Goal: Task Accomplishment & Management: Contribute content

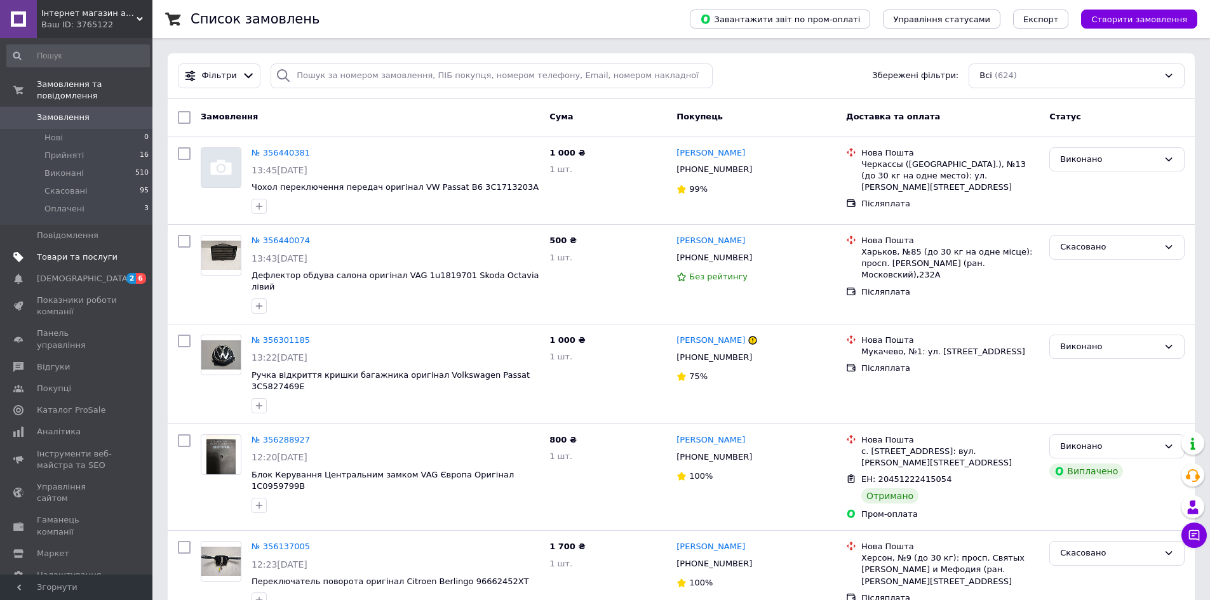
click at [92, 252] on link "Товари та послуги" at bounding box center [78, 258] width 156 height 22
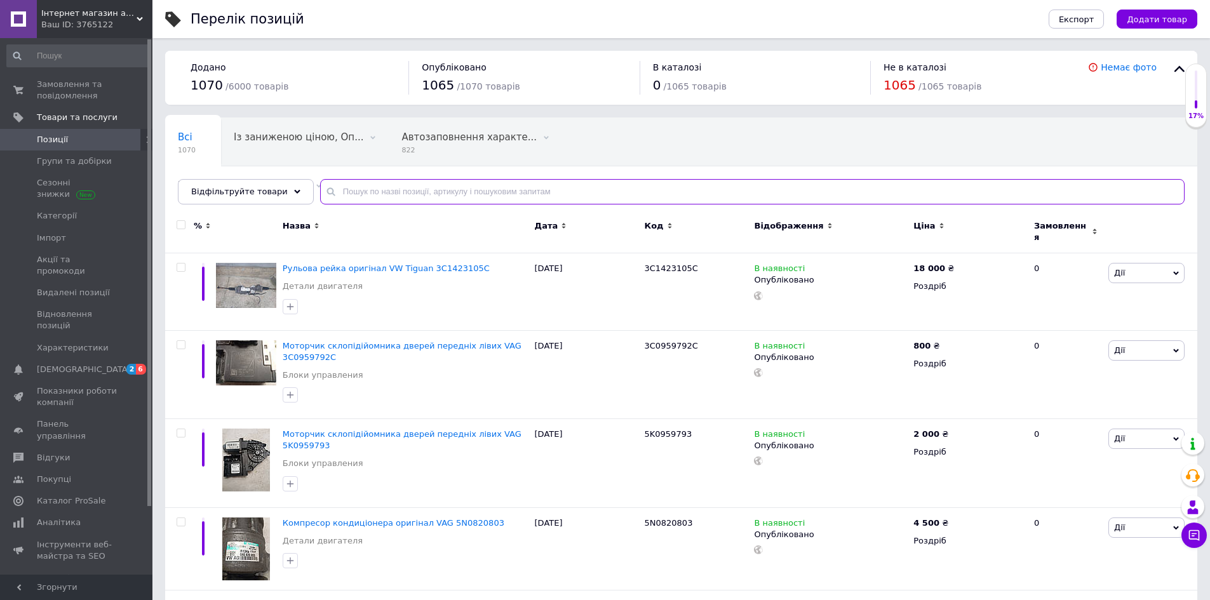
click at [350, 184] on input "text" at bounding box center [752, 191] width 865 height 25
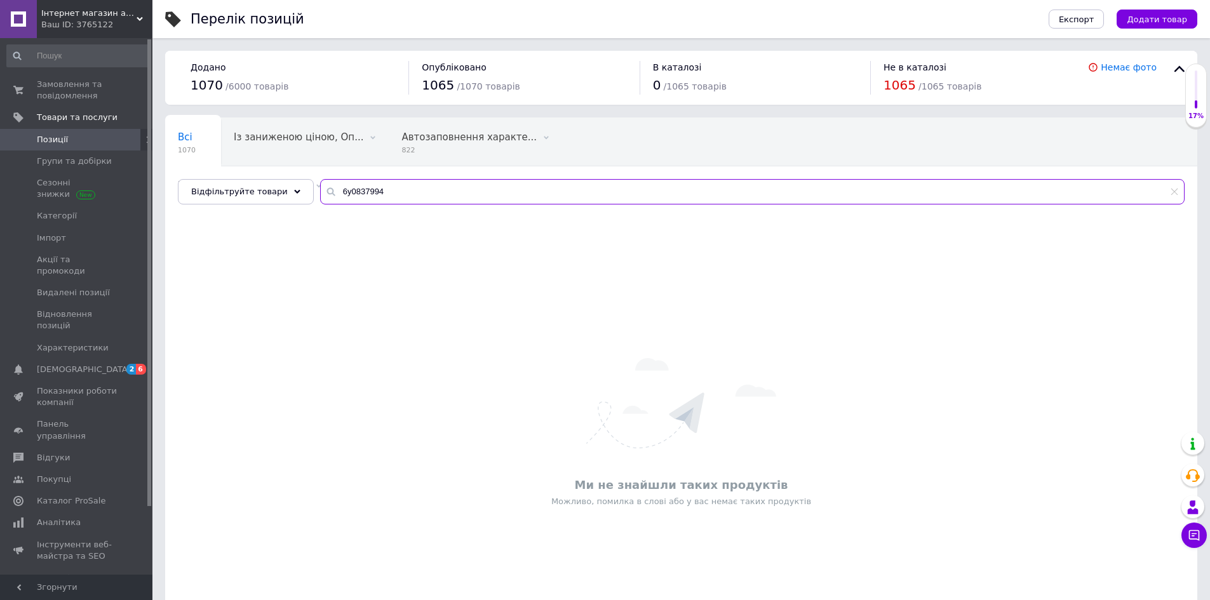
drag, startPoint x: 328, startPoint y: 184, endPoint x: 417, endPoint y: 193, distance: 90.0
click at [417, 193] on input "6y0837994" at bounding box center [752, 191] width 865 height 25
click at [386, 198] on input "6y0837994" at bounding box center [752, 191] width 865 height 25
type input "6"
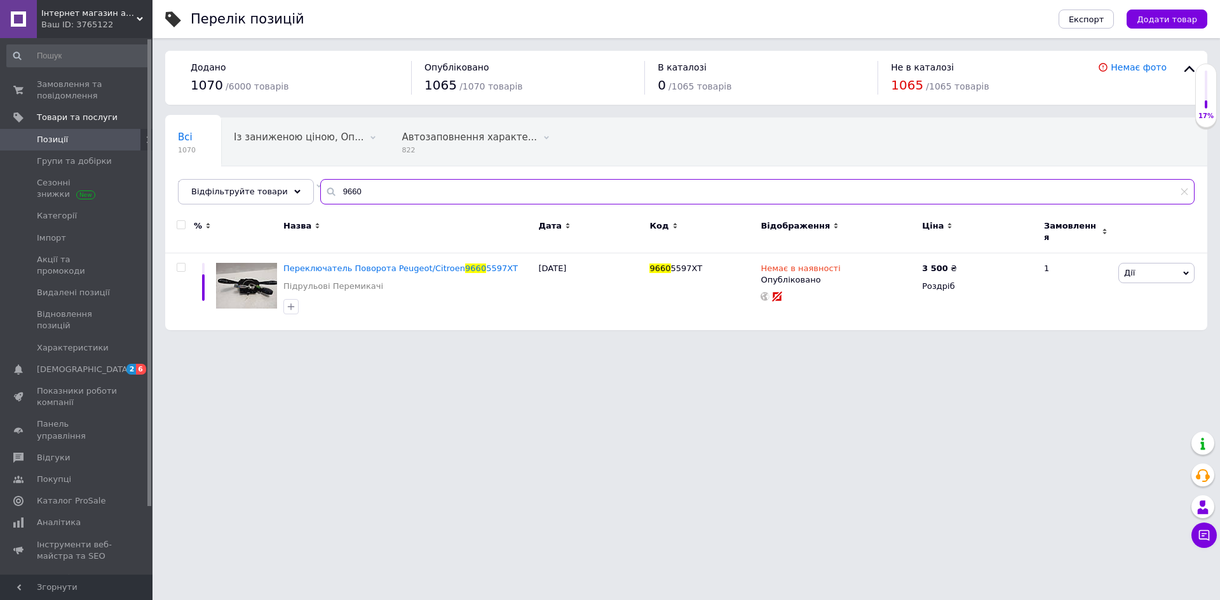
click at [508, 200] on input "9660" at bounding box center [757, 191] width 874 height 25
type input "96605"
click at [1179, 11] on button "Додати товар" at bounding box center [1167, 19] width 81 height 19
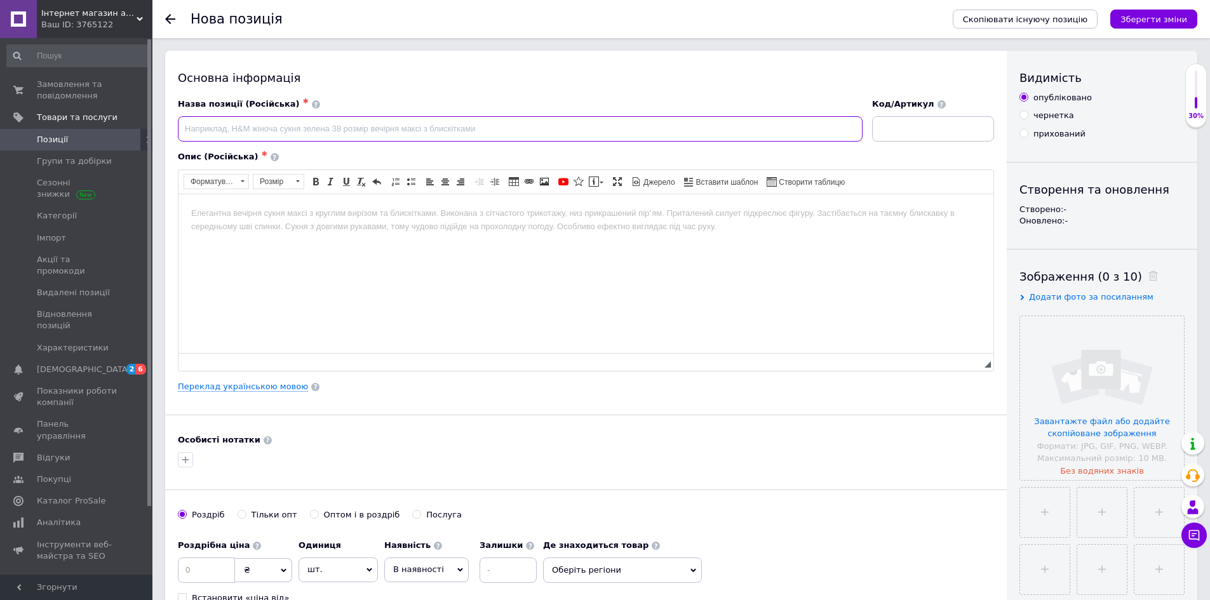
click at [250, 128] on input at bounding box center [520, 128] width 685 height 25
paste input "Накладка з динаміком права Skoda Fabia 1"
click at [271, 128] on input "Накладка з динаміком права Skoda Fabia 1" at bounding box center [520, 128] width 685 height 25
click at [296, 125] on input "Накладка з динаміком права Skoda Fabia 1" at bounding box center [520, 128] width 685 height 25
click at [402, 138] on input "Накладка з динаміком права оригінал Skoda Fabia 1" at bounding box center [520, 128] width 685 height 25
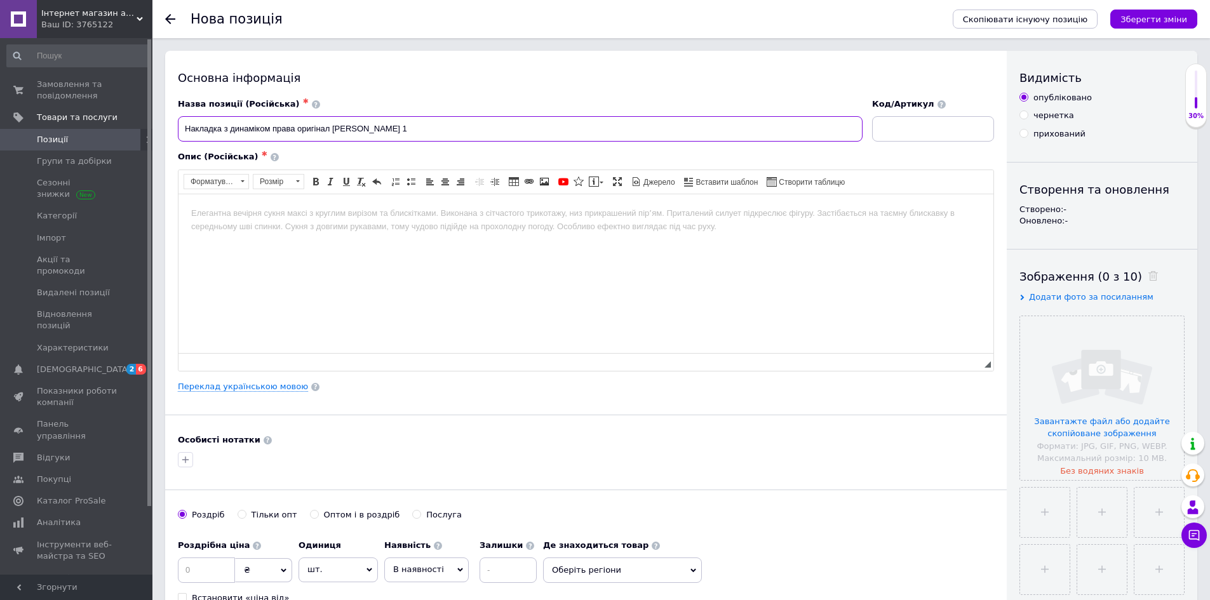
paste input "6Y0837994"
type input "Накладка з динаміком права оригінал Skoda Fabia 1 6Y0837994"
click at [917, 133] on input at bounding box center [933, 128] width 122 height 25
paste input "6Y0837994"
type input "6Y0837994"
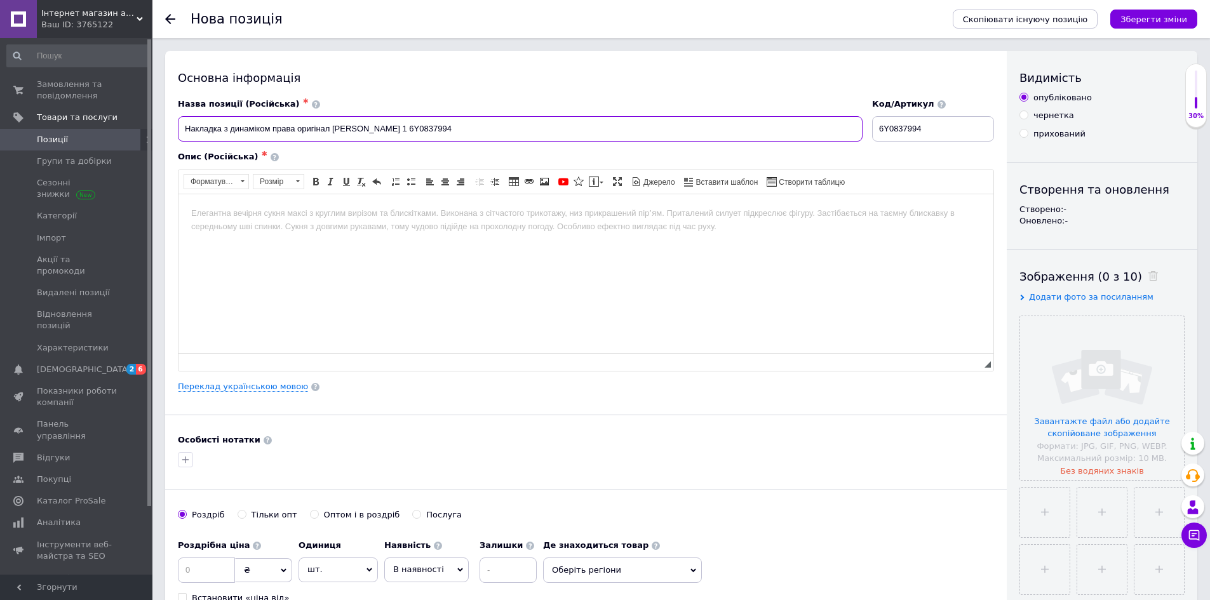
drag, startPoint x: 182, startPoint y: 124, endPoint x: 496, endPoint y: 77, distance: 317.4
click at [496, 77] on div "Основна інформація Назва позиції (Російська) ✱ Накладка з динаміком права оригі…" at bounding box center [586, 405] width 842 height 709
drag, startPoint x: 410, startPoint y: 231, endPoint x: 409, endPoint y: 206, distance: 24.9
click at [411, 222] on html at bounding box center [586, 213] width 815 height 39
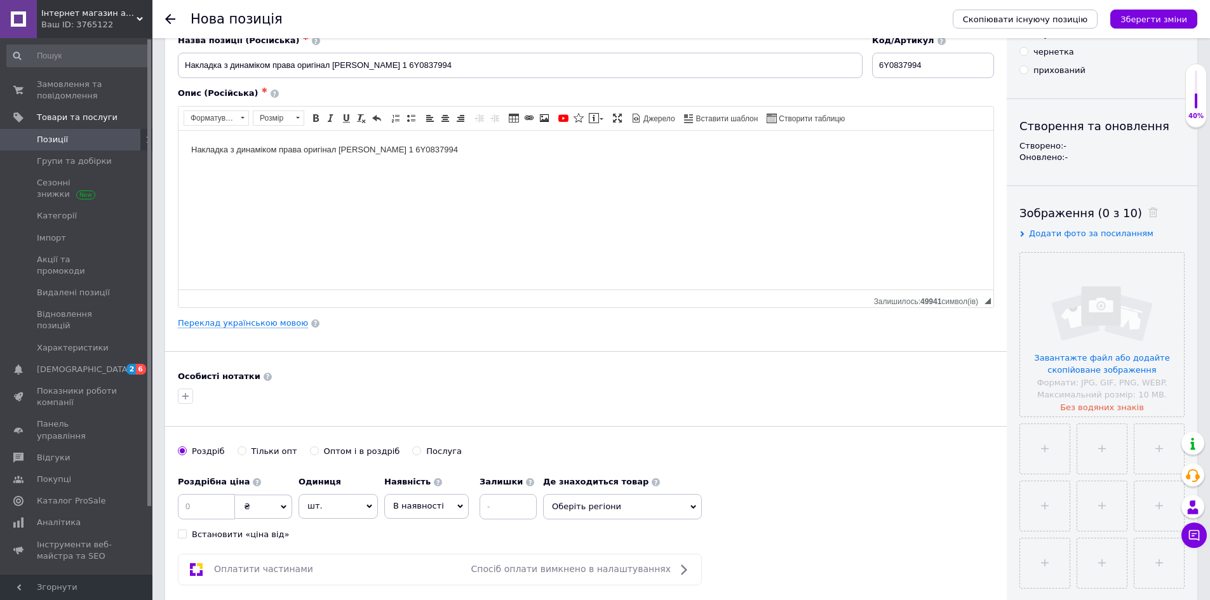
scroll to position [318, 0]
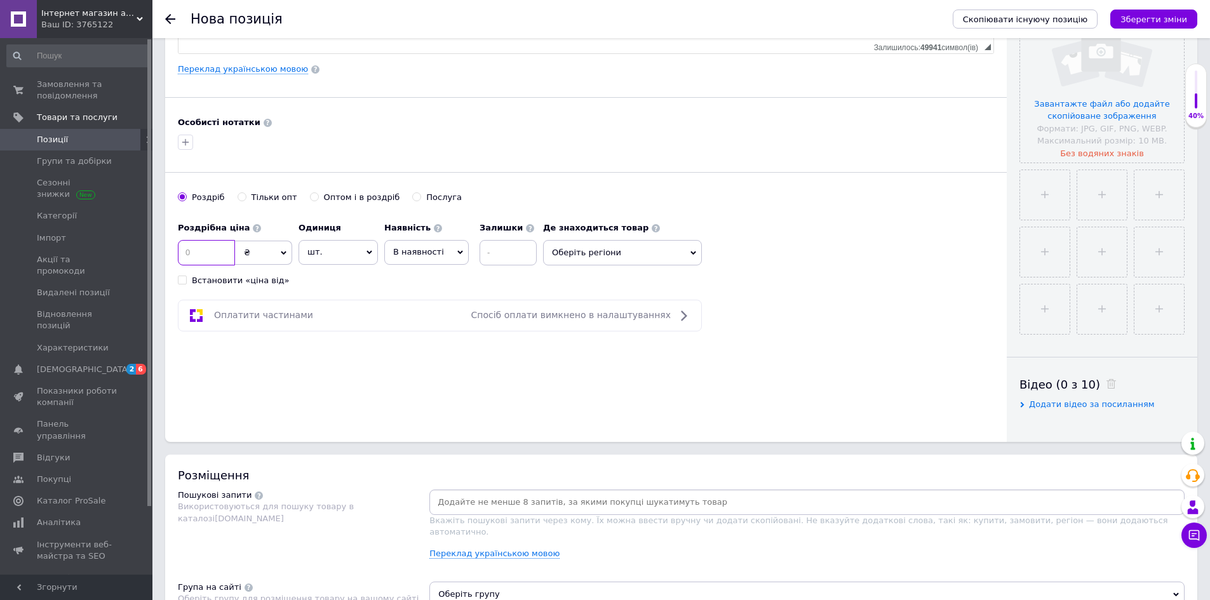
click at [230, 259] on input at bounding box center [206, 252] width 57 height 25
type input "400"
click at [657, 251] on span "Оберіть регіони" at bounding box center [622, 252] width 159 height 25
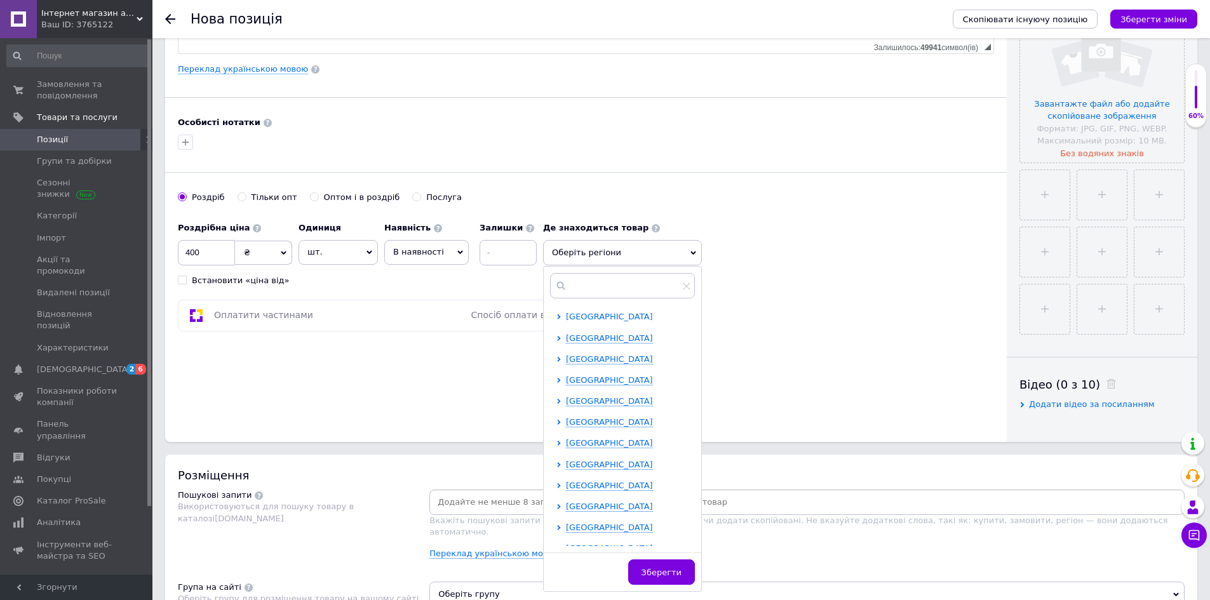
click at [616, 317] on span "Івано-Франківська область" at bounding box center [609, 317] width 87 height 10
click at [571, 383] on input "checkbox" at bounding box center [570, 380] width 8 height 8
checkbox input "true"
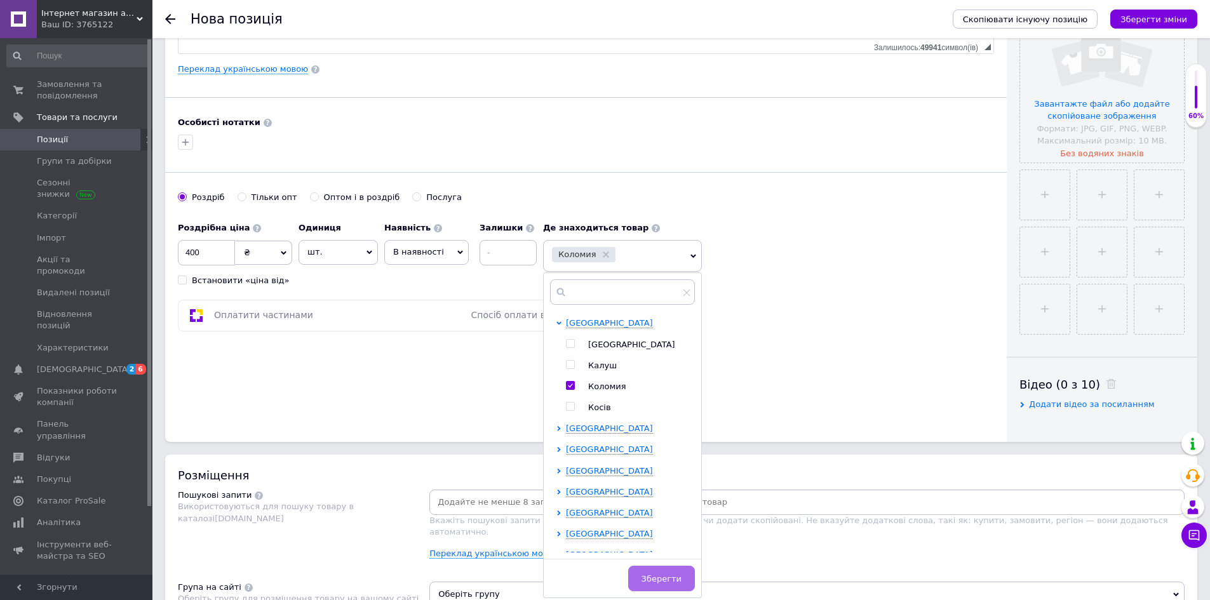
click at [644, 578] on button "Зберегти" at bounding box center [661, 578] width 67 height 25
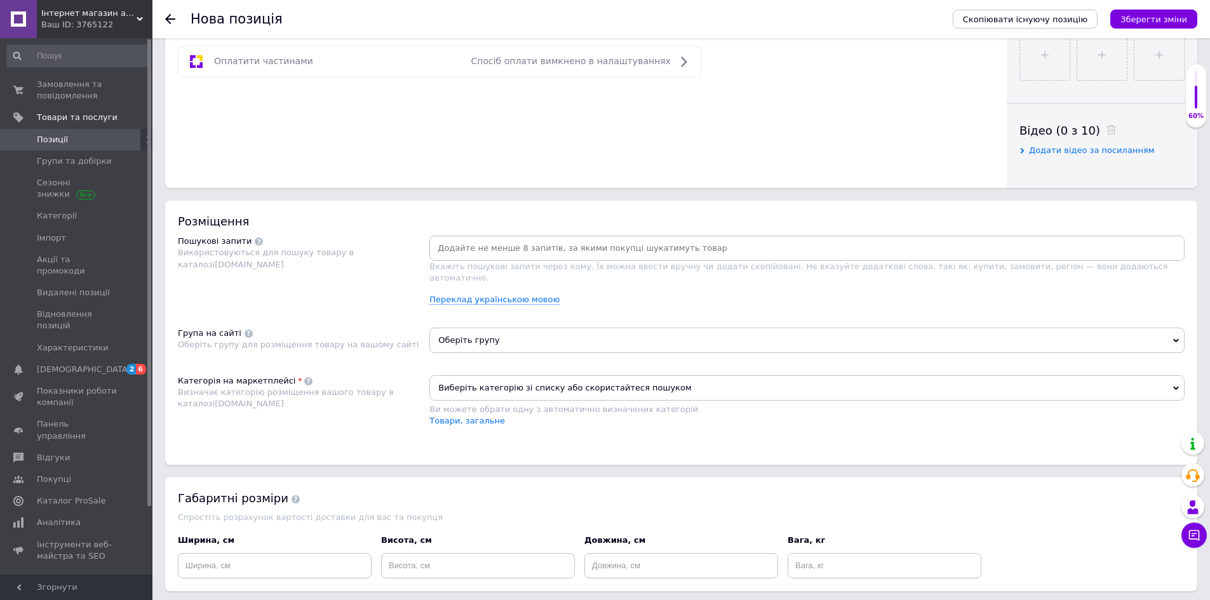
scroll to position [635, 0]
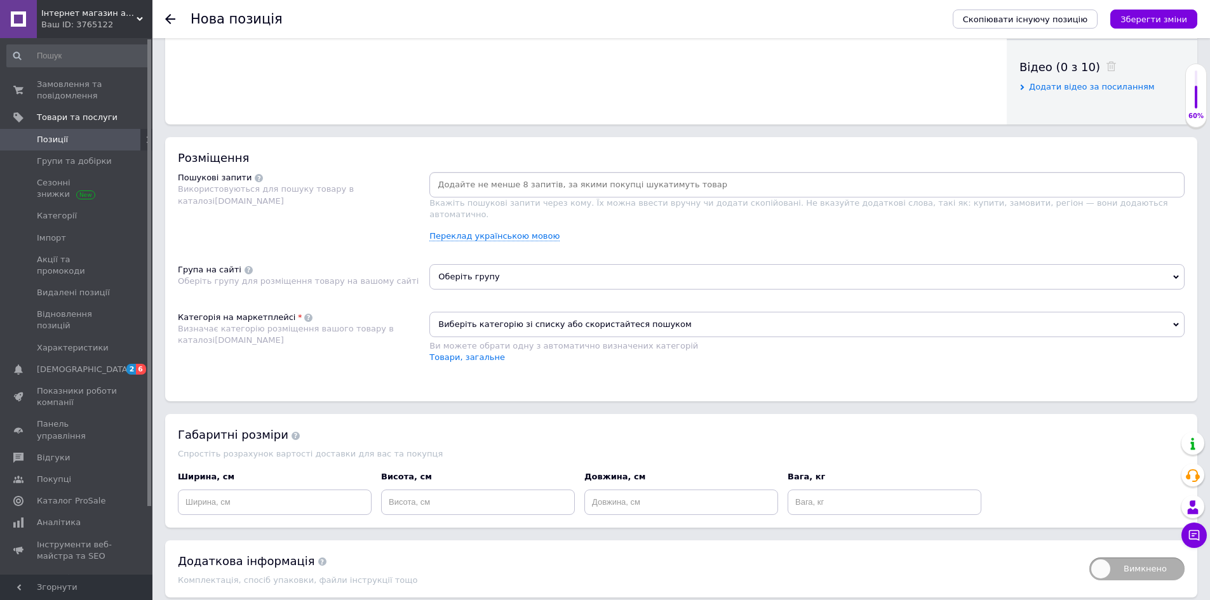
click at [530, 279] on div "Оберіть групу" at bounding box center [808, 281] width 756 height 35
click at [529, 265] on span "Оберіть групу" at bounding box center [808, 276] width 756 height 25
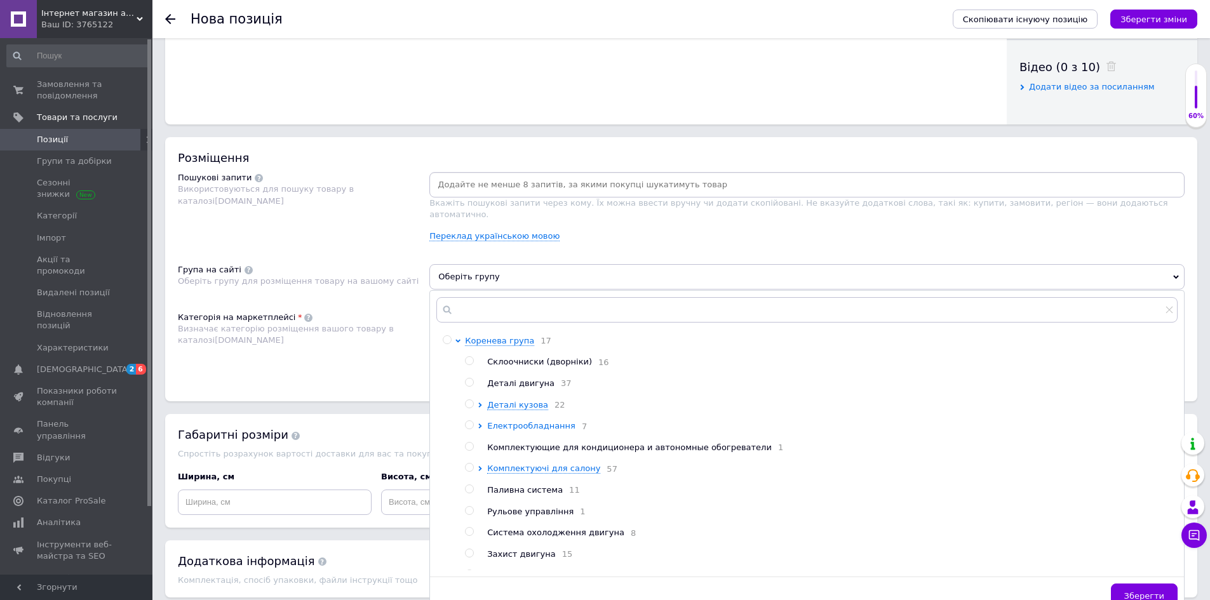
click at [517, 421] on span "Електрообладнання" at bounding box center [531, 426] width 88 height 10
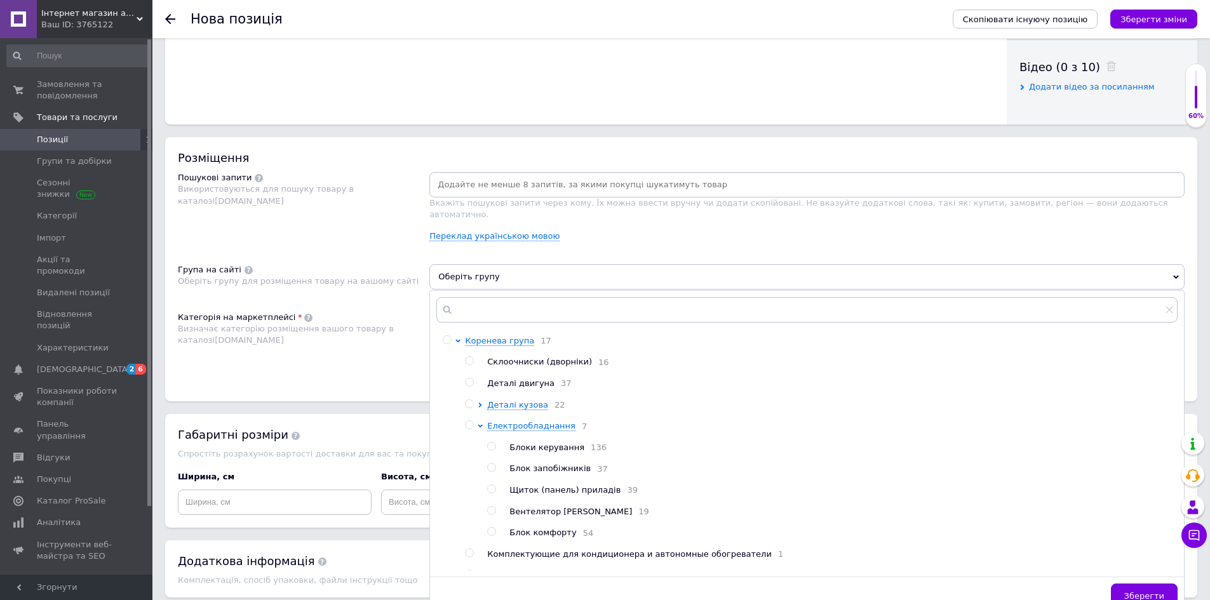
scroll to position [572, 0]
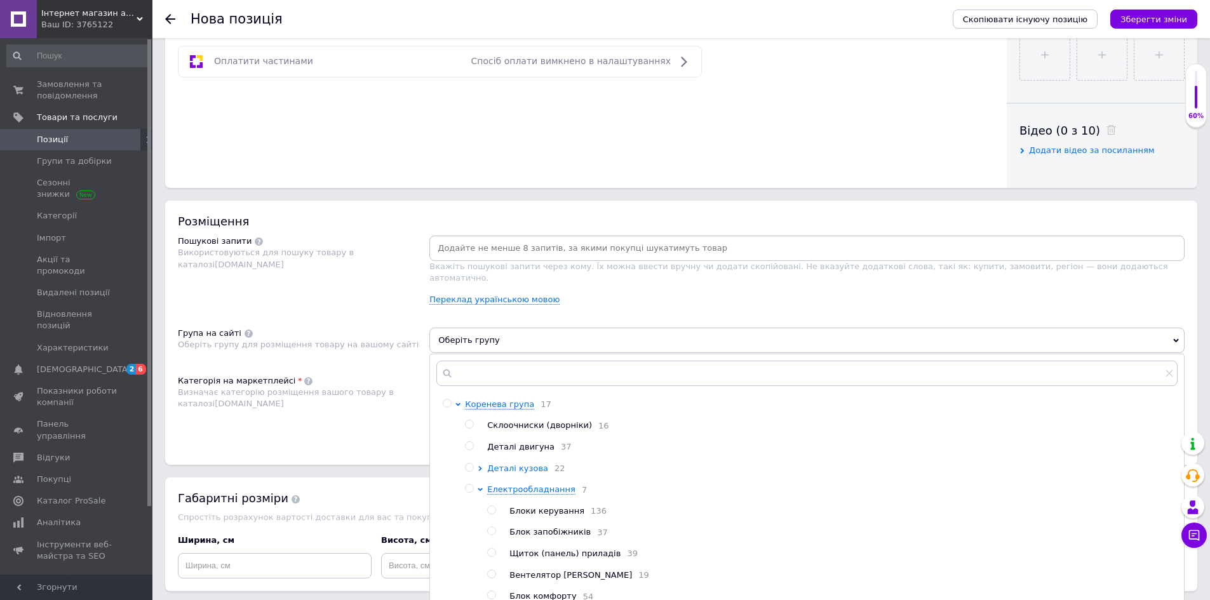
click at [512, 464] on span "Деталі кузова" at bounding box center [517, 469] width 61 height 10
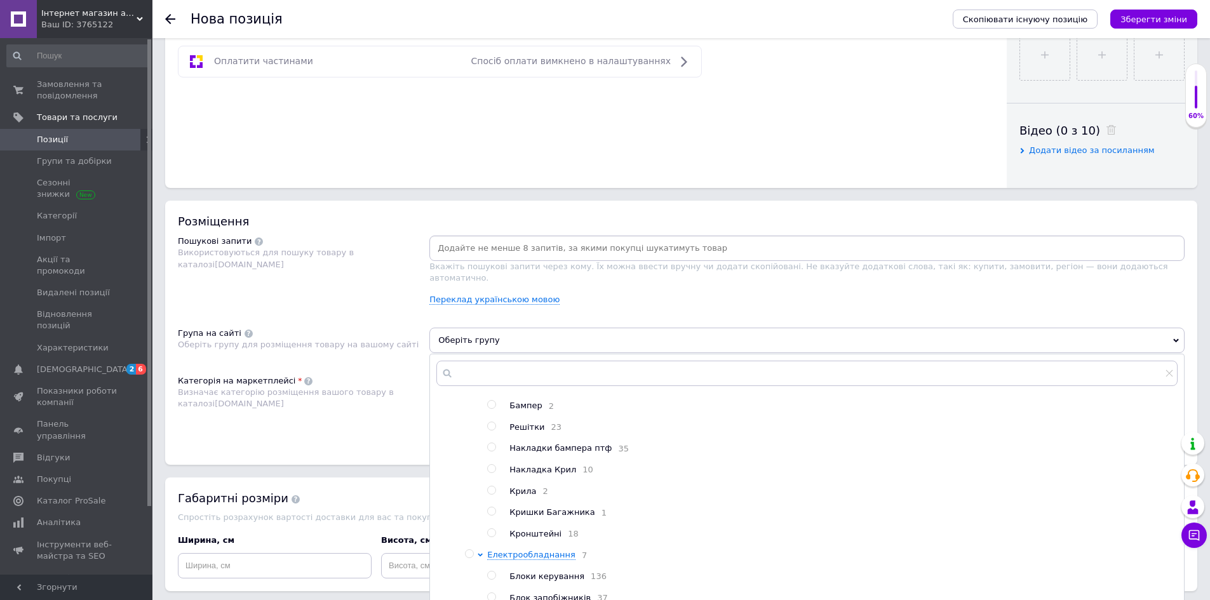
scroll to position [254, 0]
click at [323, 422] on div "Категорія на маркетплейсі Визначає категорію розміщення вашого товару в каталоз…" at bounding box center [304, 408] width 252 height 64
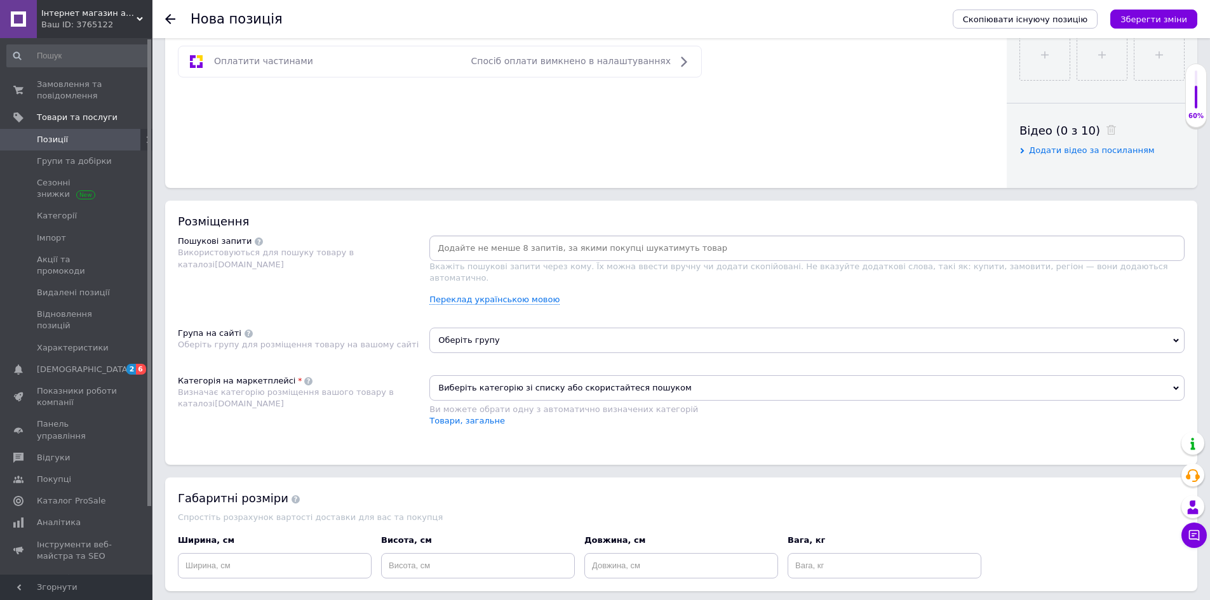
click at [539, 329] on span "Оберіть групу" at bounding box center [808, 340] width 756 height 25
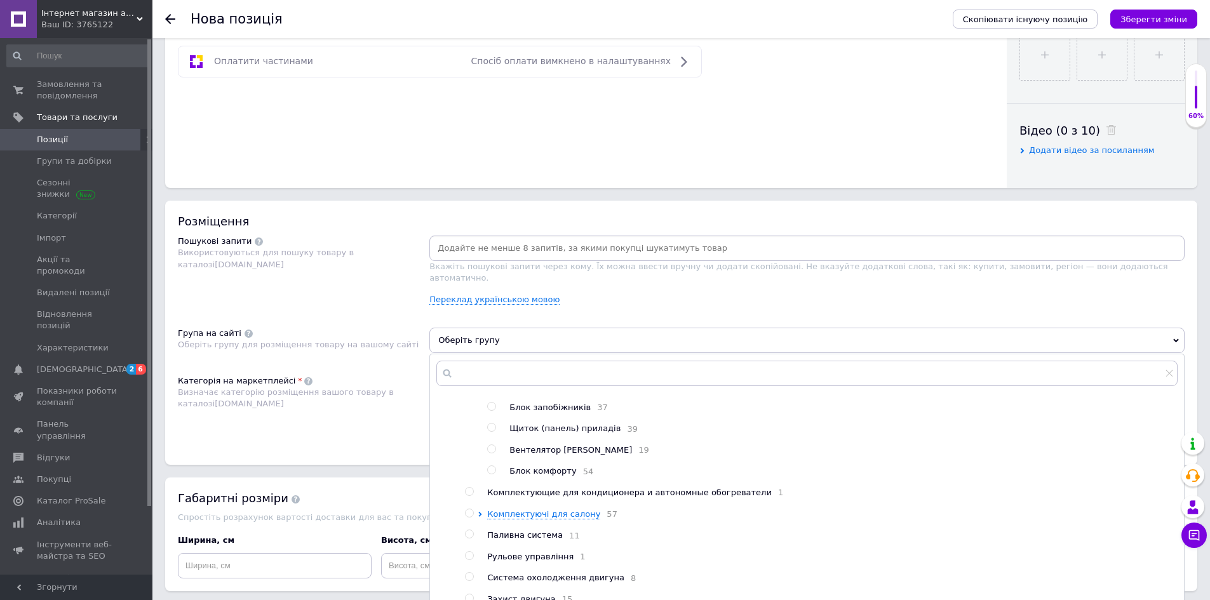
scroll to position [445, 0]
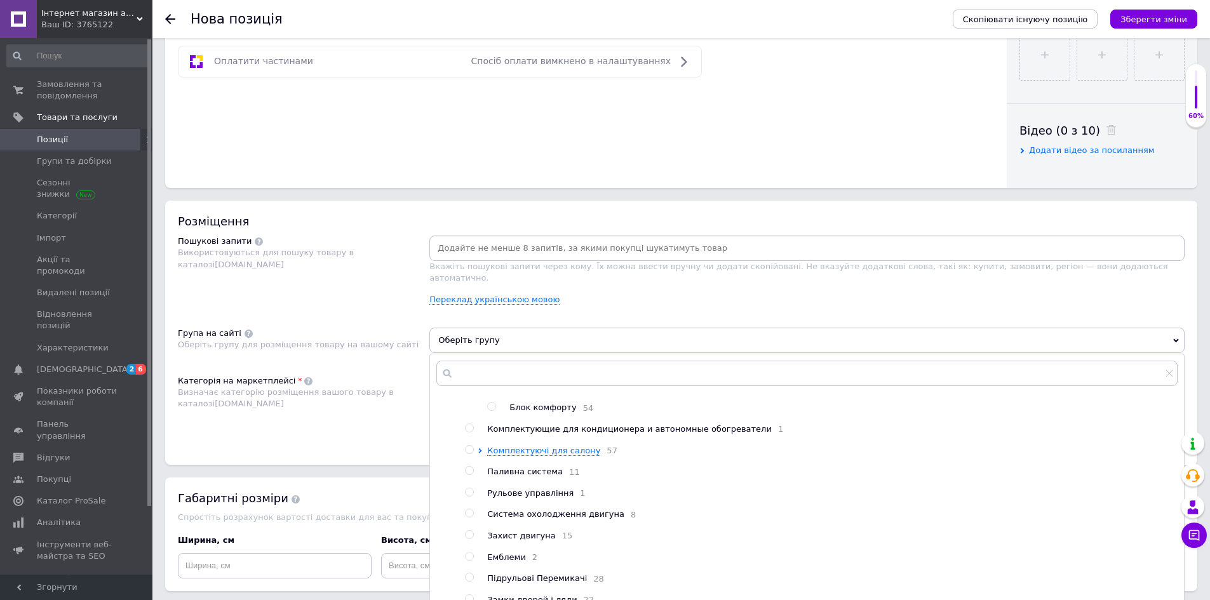
drag, startPoint x: 466, startPoint y: 457, endPoint x: 480, endPoint y: 449, distance: 15.7
click at [466, 454] on input "radio" at bounding box center [469, 450] width 8 height 8
radio input "true"
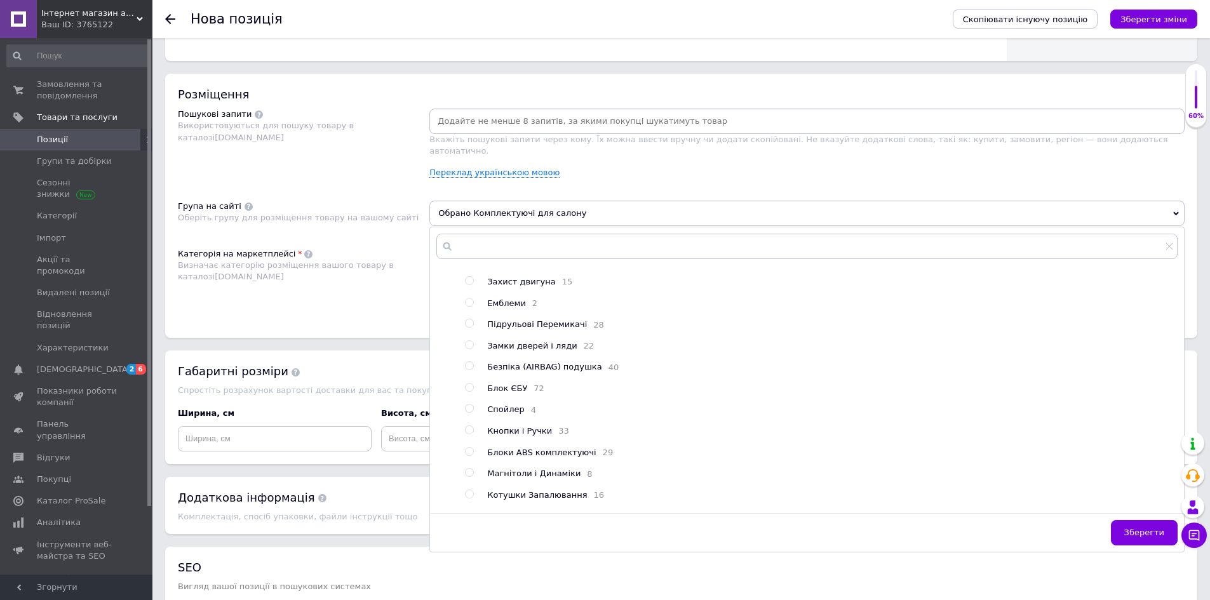
scroll to position [762, 0]
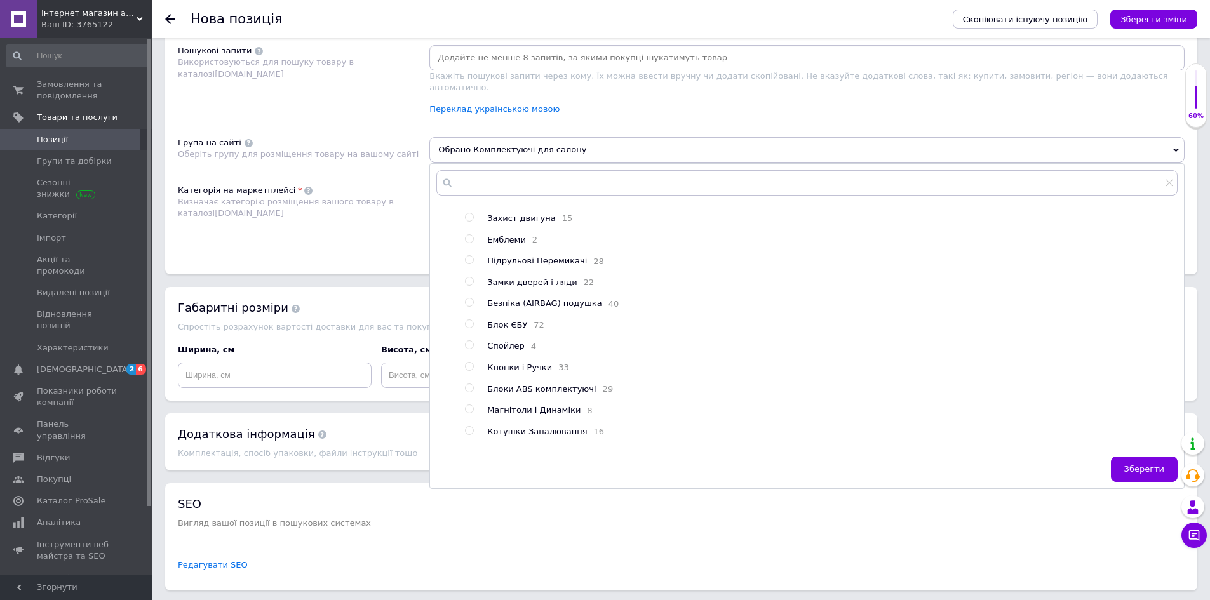
click at [1150, 471] on div "Зберегти" at bounding box center [807, 473] width 754 height 32
click at [1145, 467] on button "Зберегти" at bounding box center [1144, 469] width 67 height 25
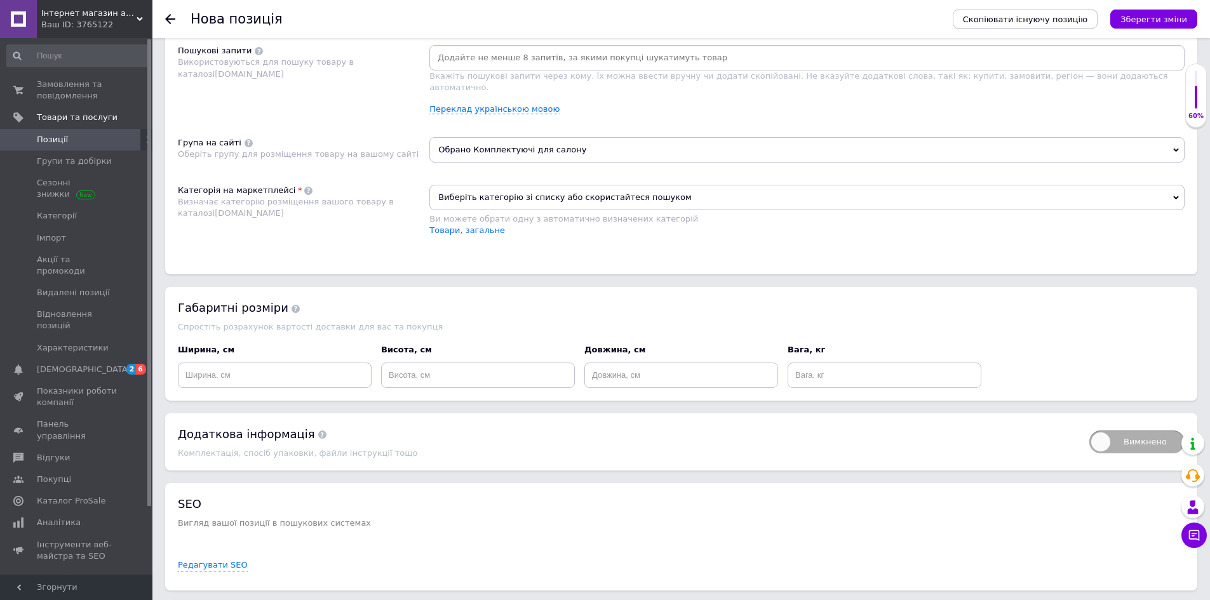
click at [471, 186] on span "Виберіть категорію зі списку або скористайтеся пошуком" at bounding box center [808, 197] width 756 height 25
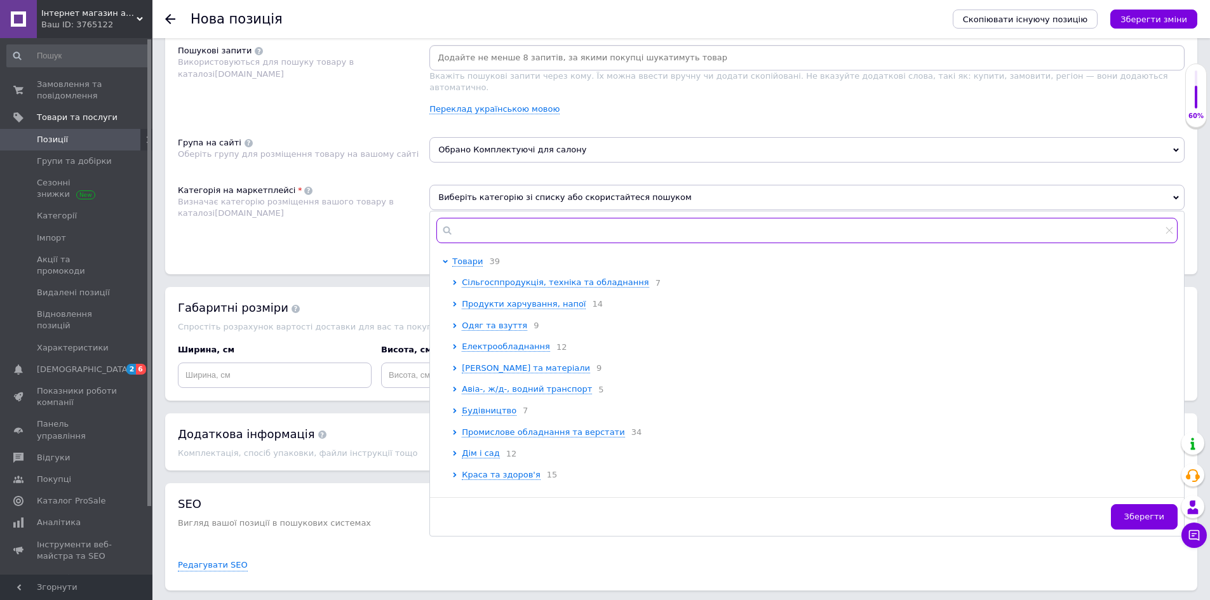
click at [464, 222] on input "text" at bounding box center [808, 230] width 742 height 25
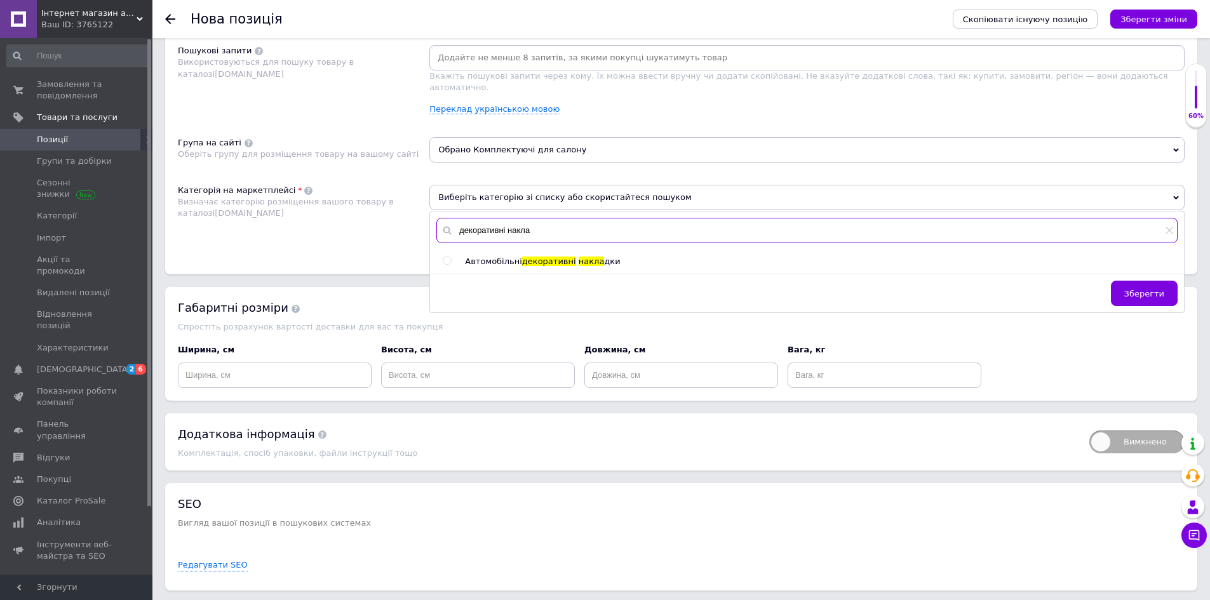
type input "декоративні накла"
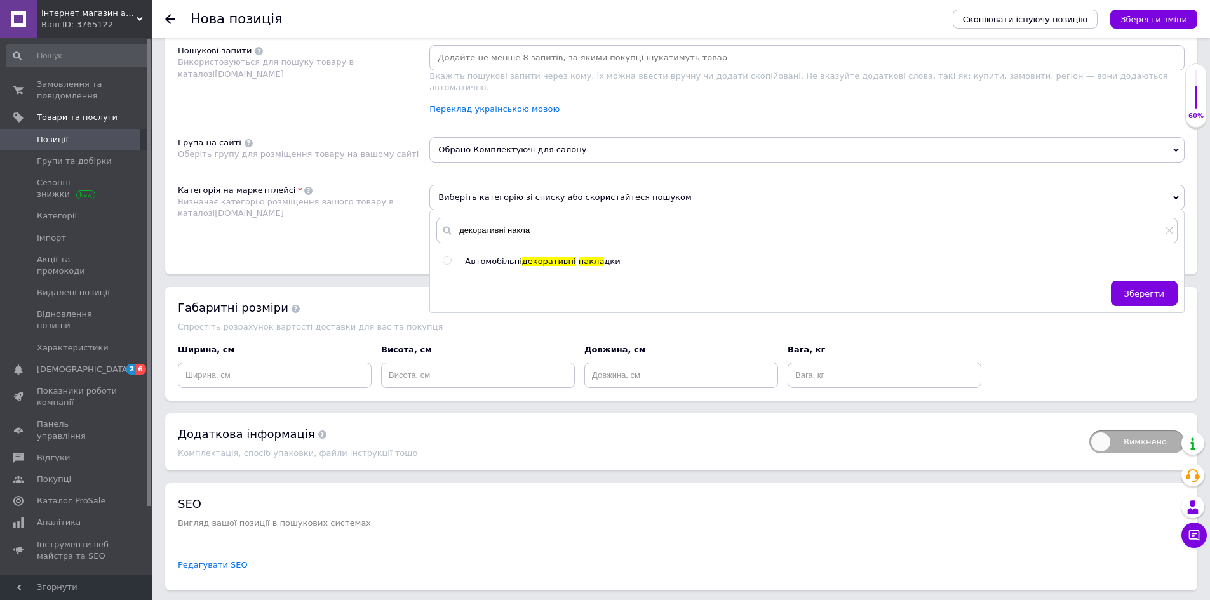
click at [443, 257] on input "radio" at bounding box center [447, 261] width 8 height 8
radio input "true"
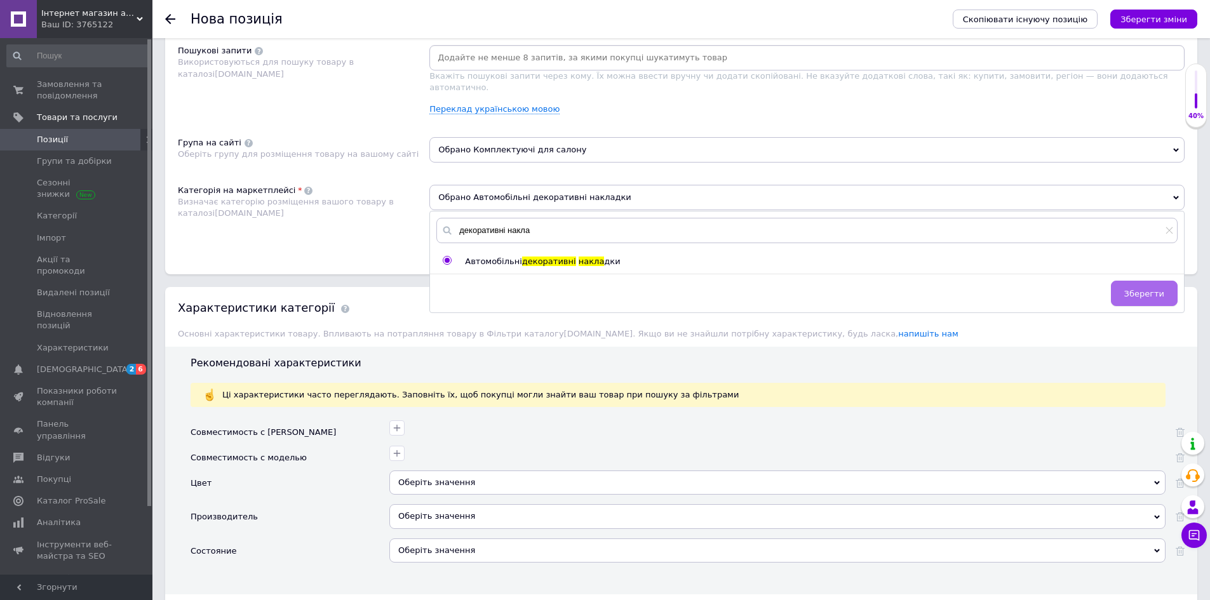
click at [1132, 289] on span "Зберегти" at bounding box center [1145, 294] width 40 height 10
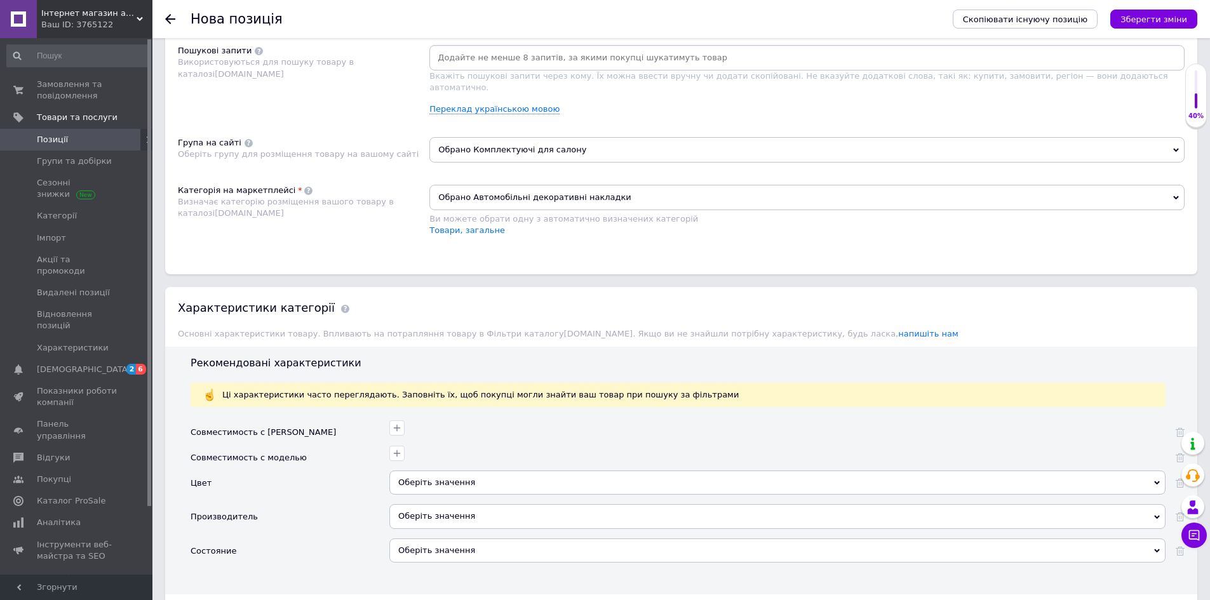
scroll to position [826, 0]
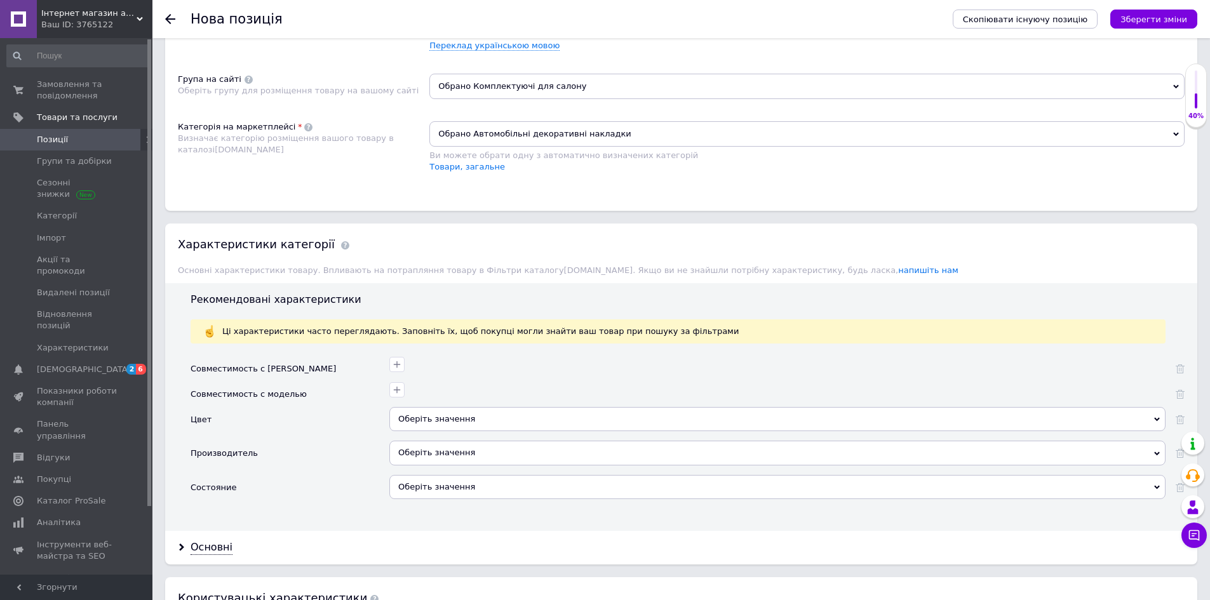
click at [414, 475] on div "Оберіть значення" at bounding box center [778, 487] width 776 height 24
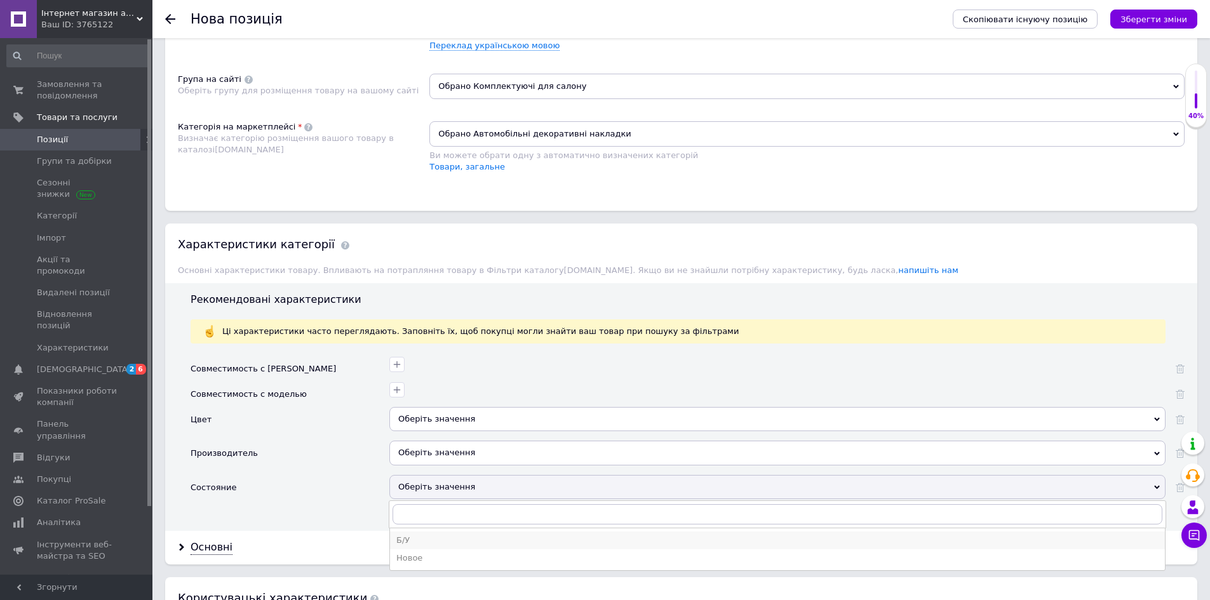
click at [407, 536] on li "Б/У" at bounding box center [777, 541] width 775 height 18
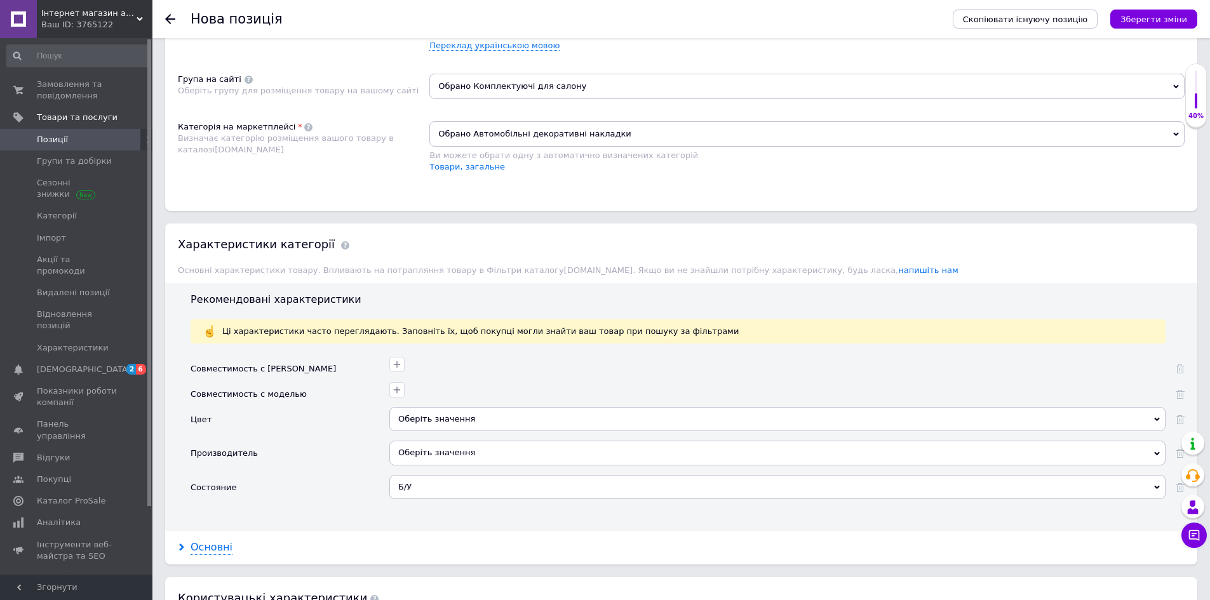
click at [204, 541] on div "Основні" at bounding box center [212, 548] width 42 height 15
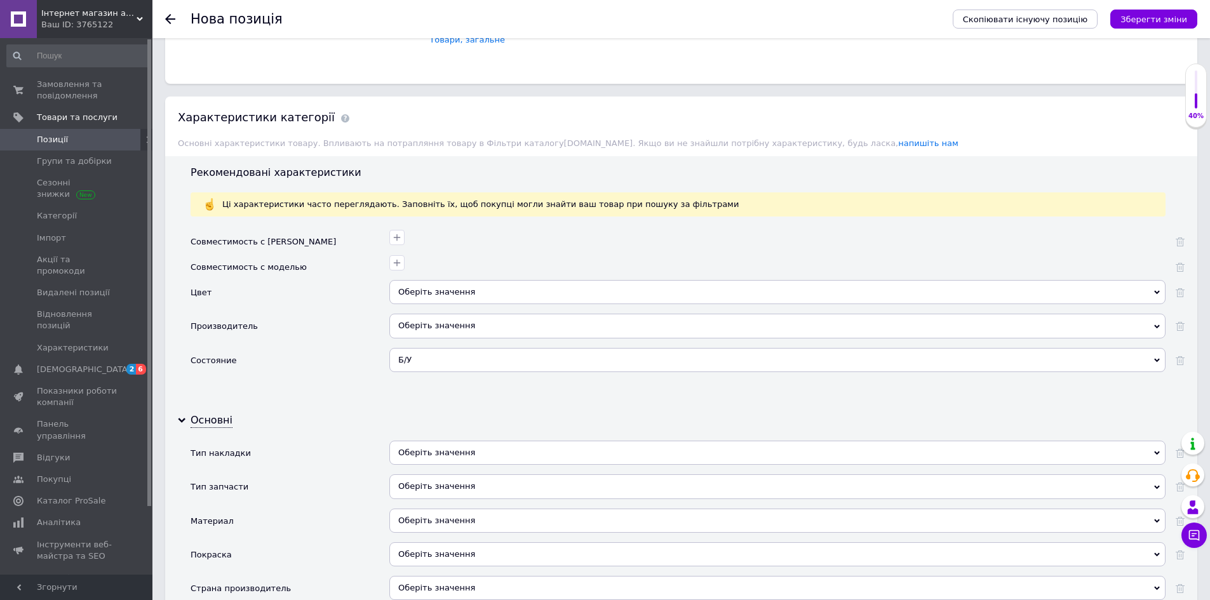
scroll to position [1017, 0]
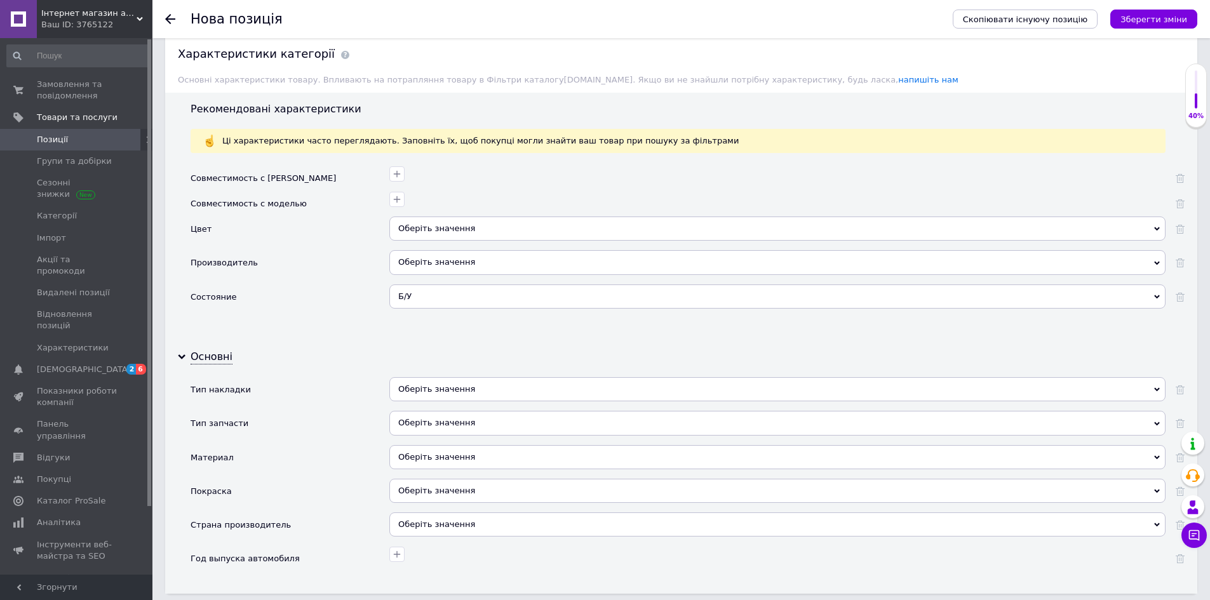
click at [493, 380] on div "Оберіть значення" at bounding box center [778, 389] width 776 height 24
click at [355, 411] on div "Тип запчасти" at bounding box center [290, 428] width 199 height 34
click at [450, 411] on div "Оберіть значення" at bounding box center [778, 423] width 776 height 24
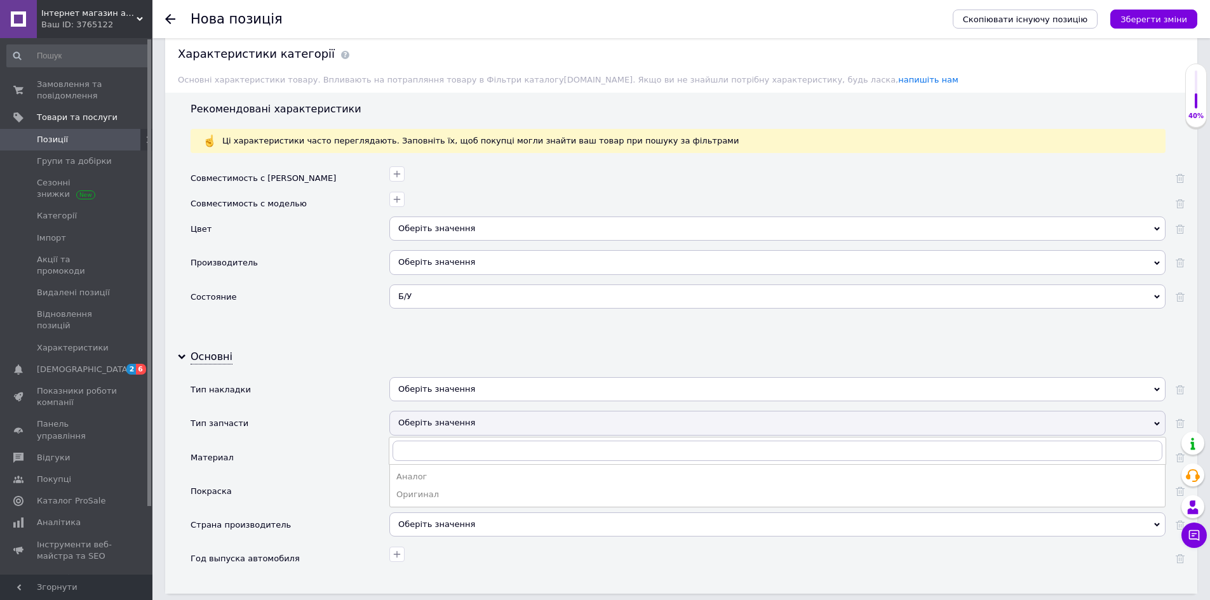
click at [416, 489] on div "Оригинал" at bounding box center [777, 494] width 762 height 11
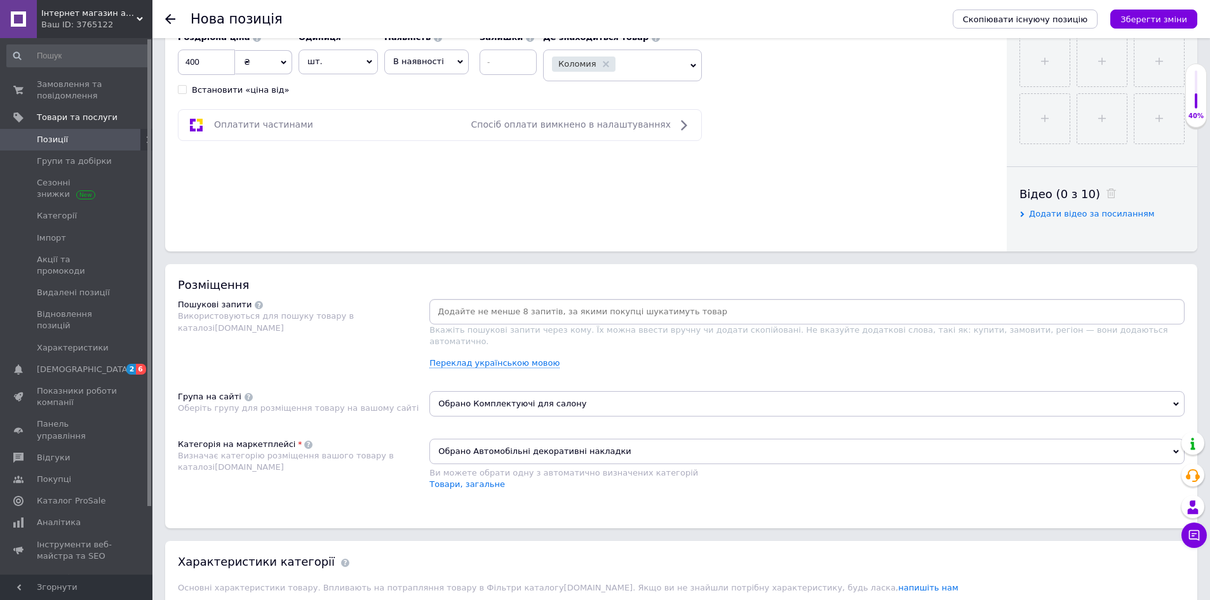
scroll to position [381, 0]
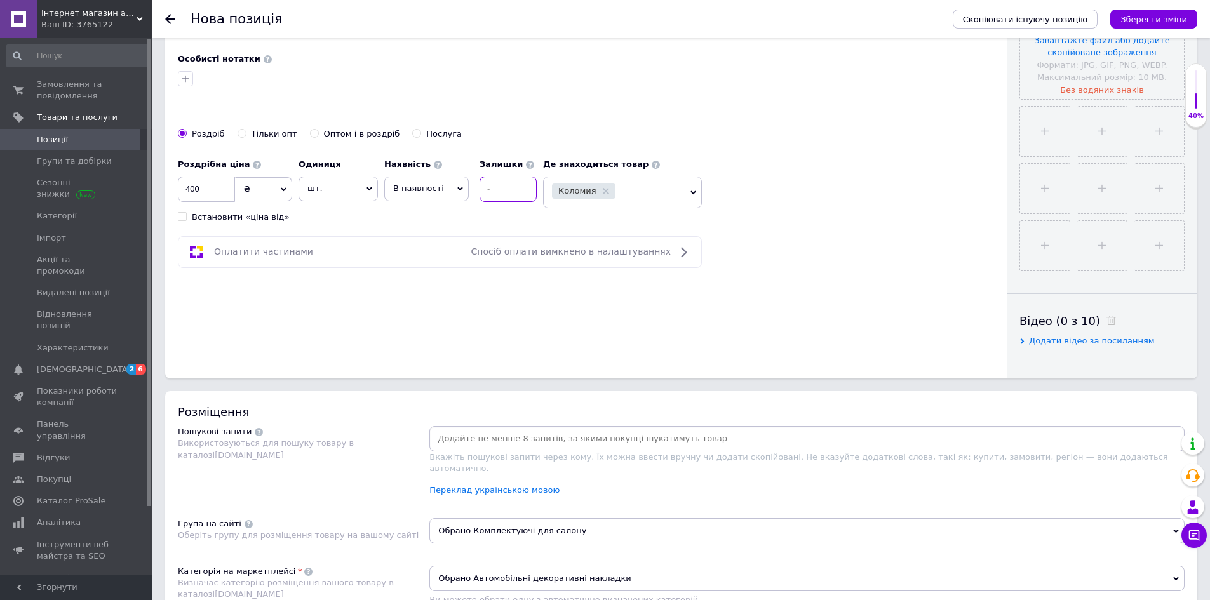
click at [492, 192] on input at bounding box center [508, 189] width 57 height 25
click at [322, 187] on span "шт." at bounding box center [338, 189] width 79 height 24
click at [505, 190] on input at bounding box center [508, 189] width 57 height 25
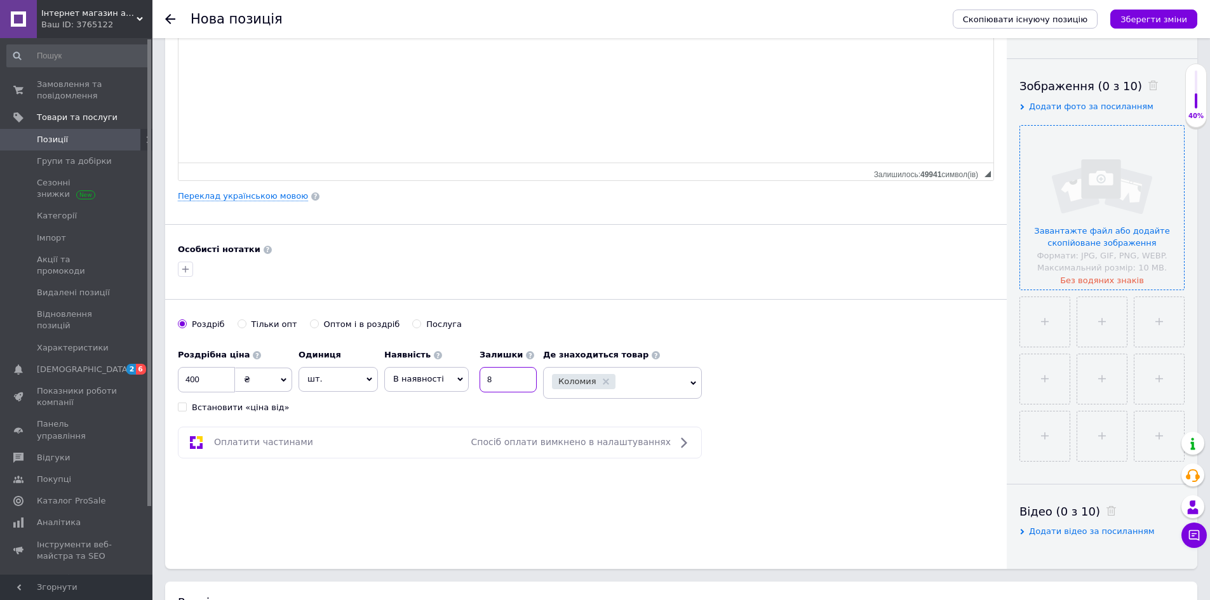
type input "8"
click at [1047, 232] on input "file" at bounding box center [1102, 208] width 164 height 164
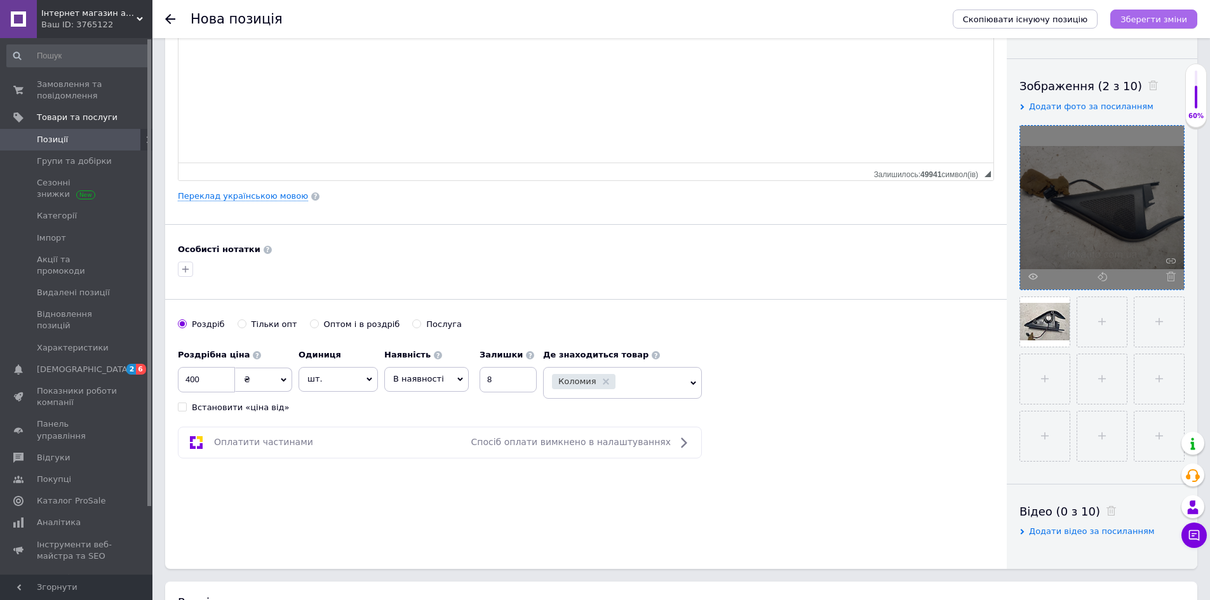
click at [1131, 24] on icon "Зберегти зміни" at bounding box center [1154, 20] width 67 height 10
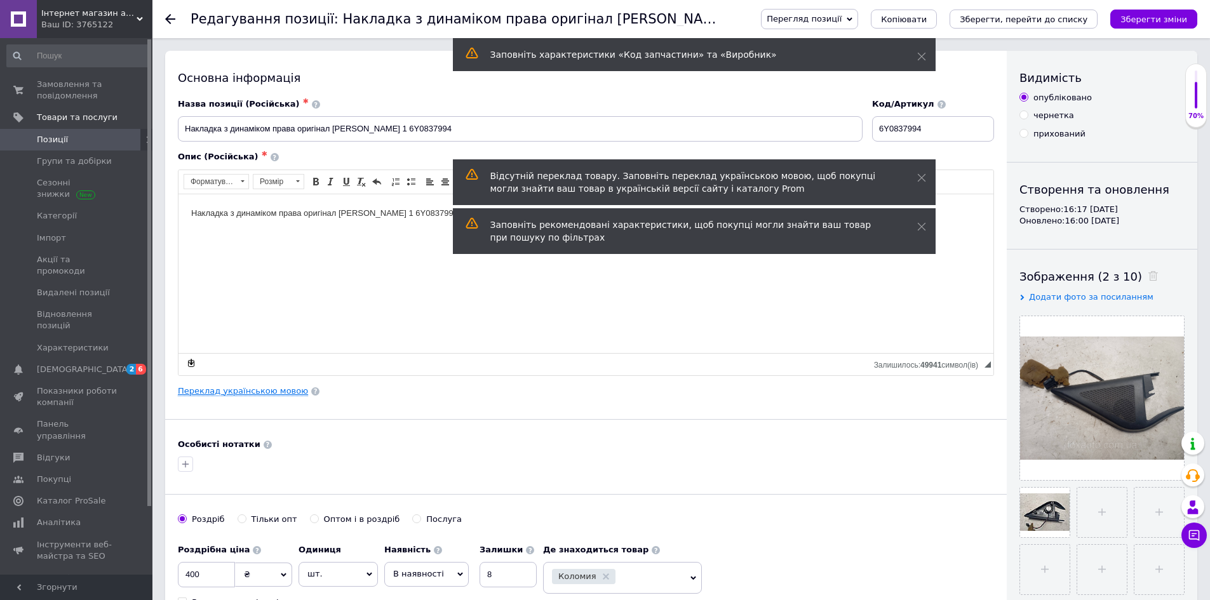
click at [222, 393] on link "Переклад українською мовою" at bounding box center [243, 391] width 130 height 10
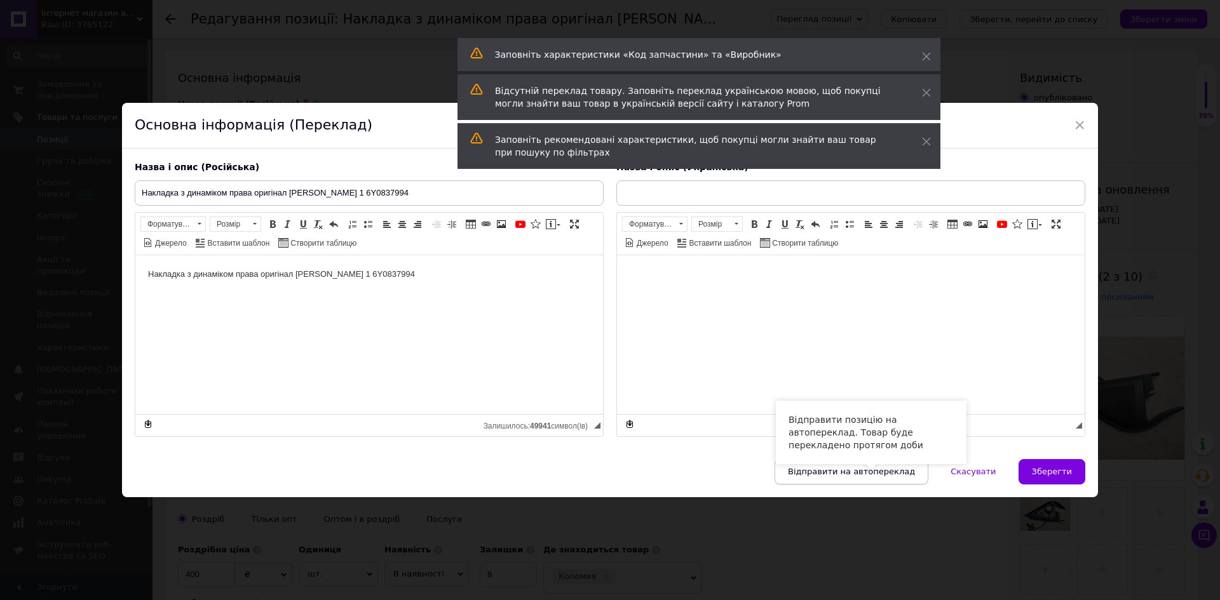
click at [851, 473] on span "Відправити на автопереклад" at bounding box center [851, 472] width 127 height 10
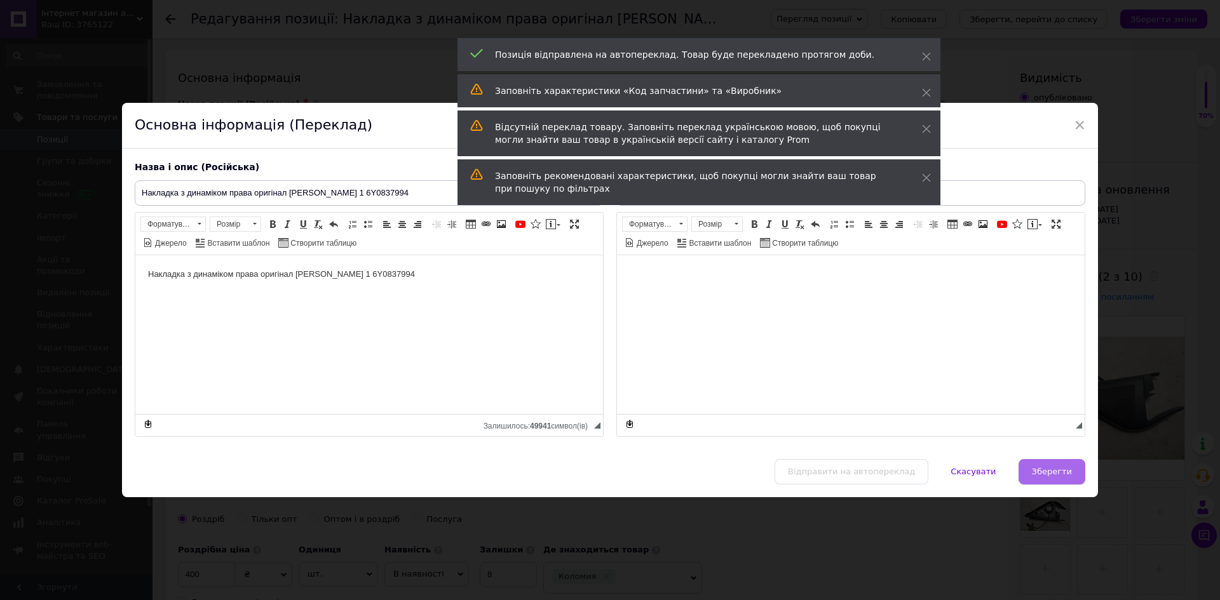
click at [1076, 475] on button "Зберегти" at bounding box center [1052, 471] width 67 height 25
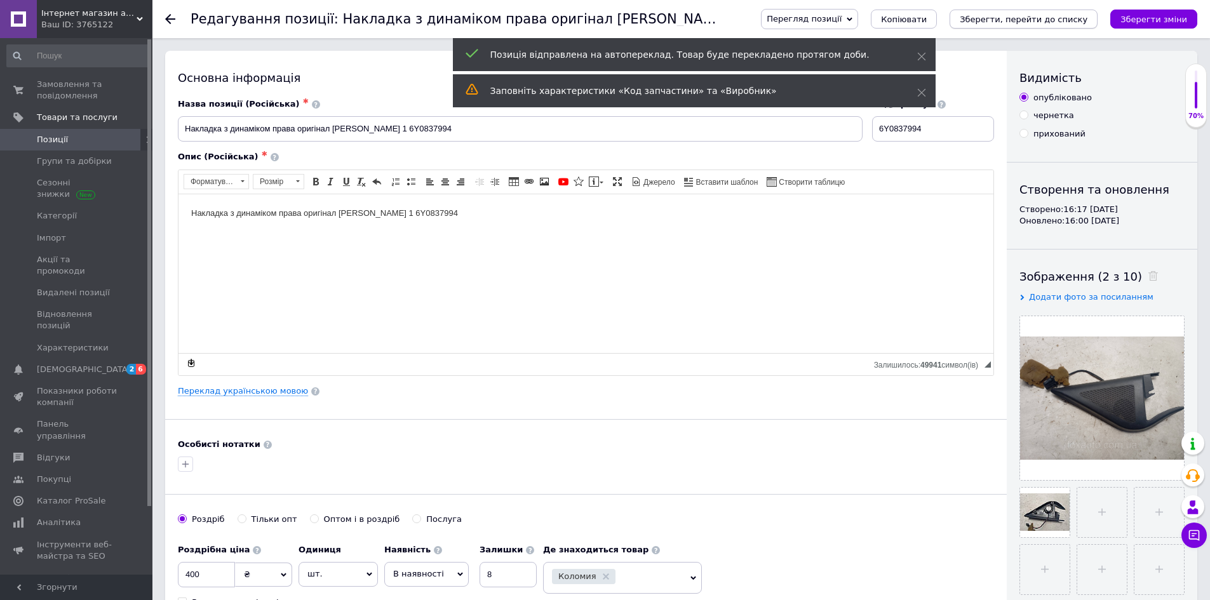
click at [995, 17] on icon "Зберегти, перейти до списку" at bounding box center [1024, 20] width 128 height 10
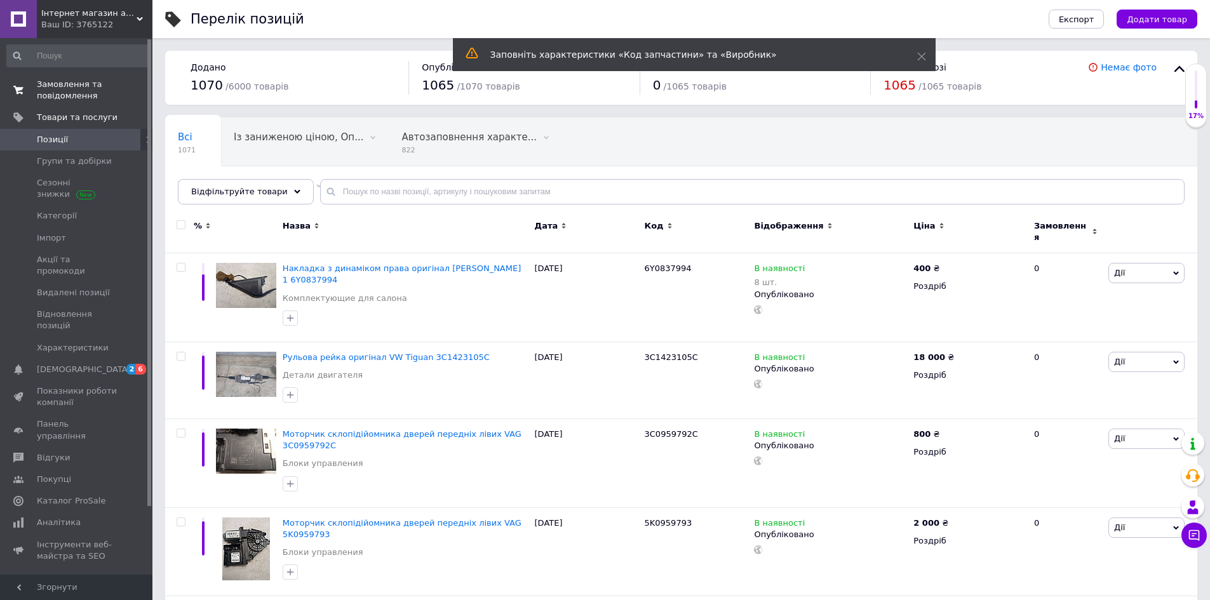
click at [67, 83] on span "Замовлення та повідомлення" at bounding box center [77, 90] width 81 height 23
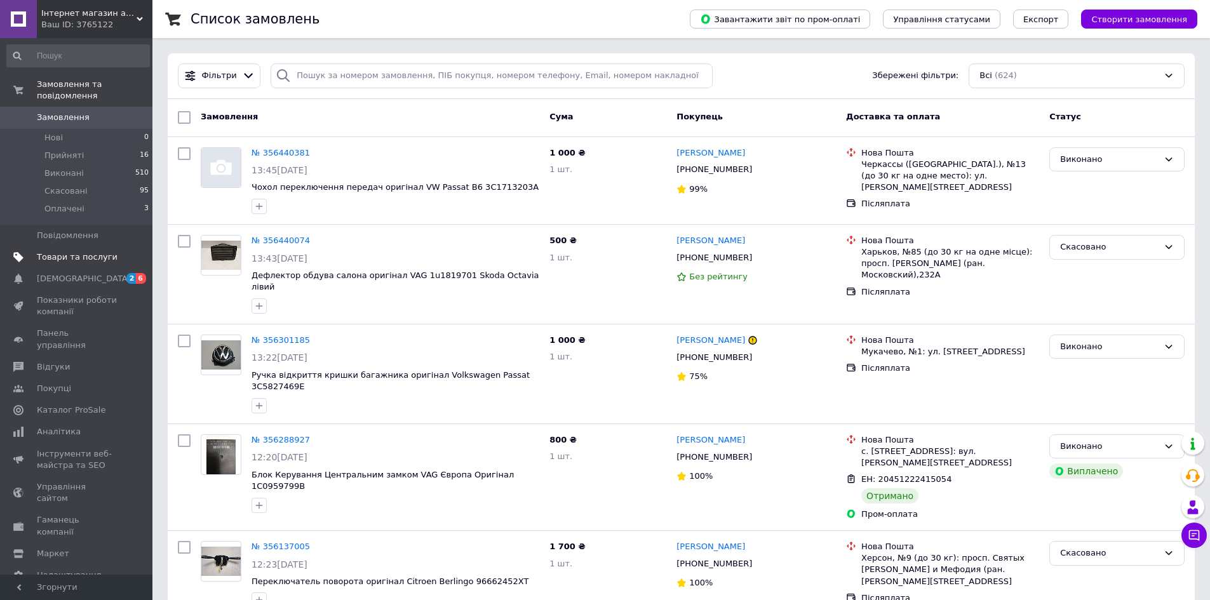
click at [56, 252] on span "Товари та послуги" at bounding box center [77, 257] width 81 height 11
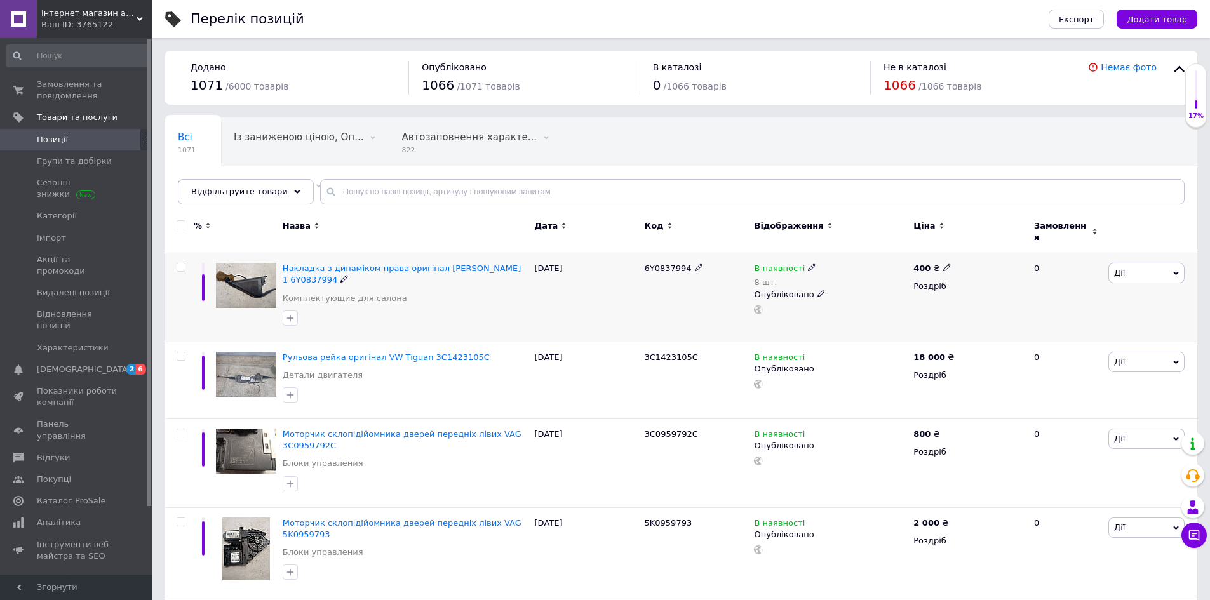
click at [257, 272] on img at bounding box center [246, 285] width 60 height 45
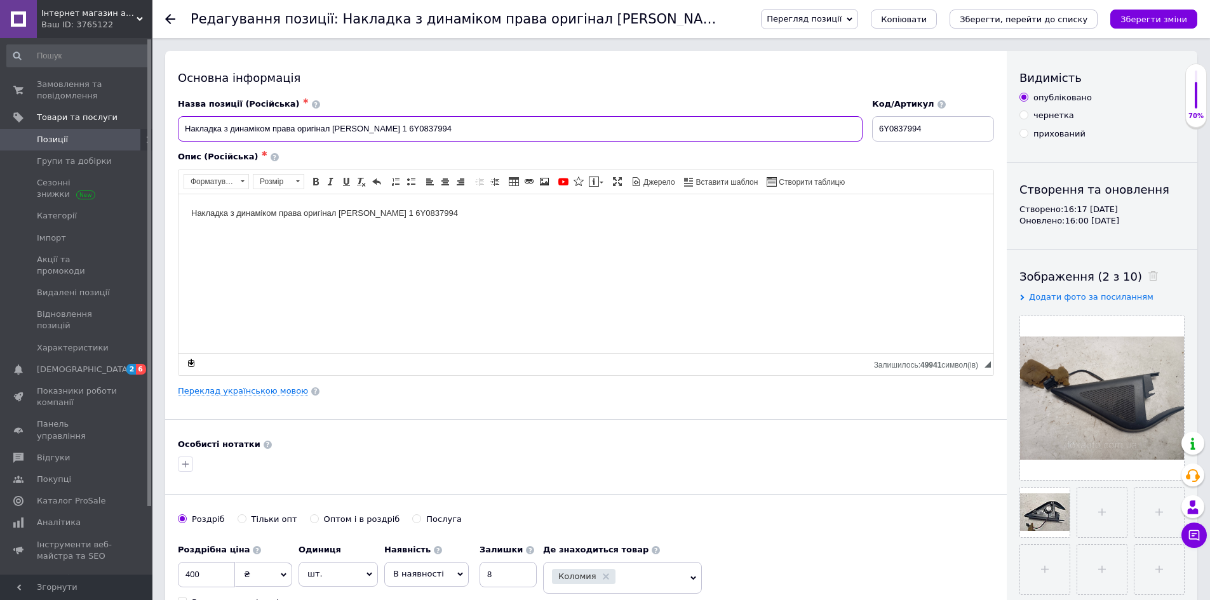
drag, startPoint x: 388, startPoint y: 128, endPoint x: 426, endPoint y: 126, distance: 37.5
click at [426, 126] on input "Накладка з динаміком права оригінал [PERSON_NAME] 1 6Y0837994" at bounding box center [520, 128] width 685 height 25
click at [114, 88] on span "Замовлення та повідомлення" at bounding box center [77, 90] width 81 height 23
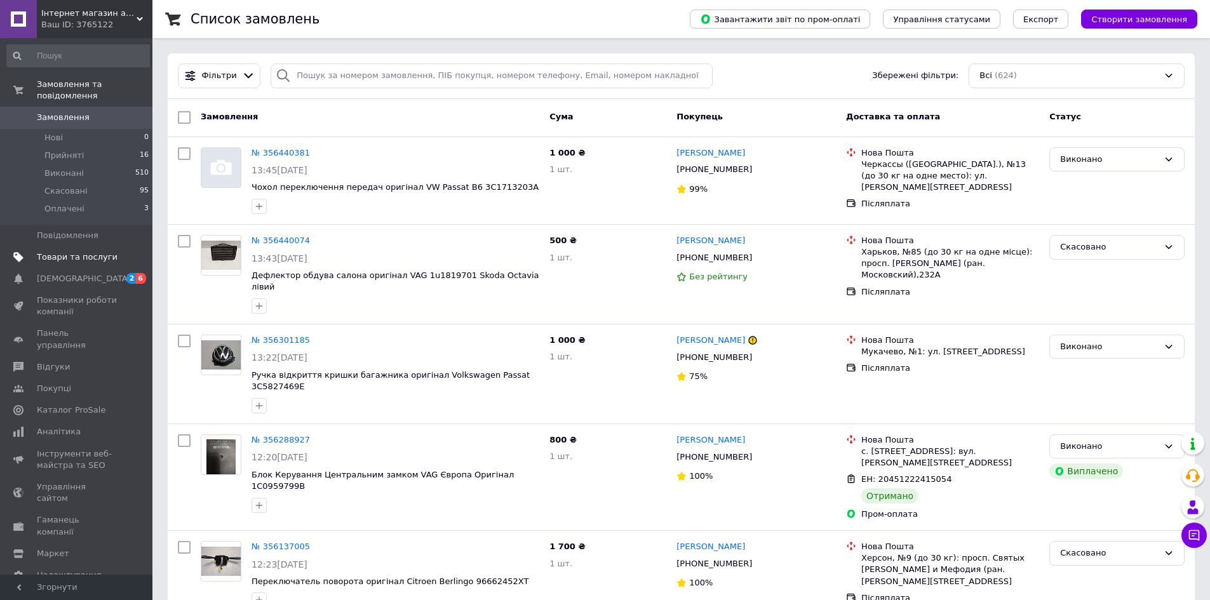
click at [43, 252] on span "Товари та послуги" at bounding box center [77, 257] width 81 height 11
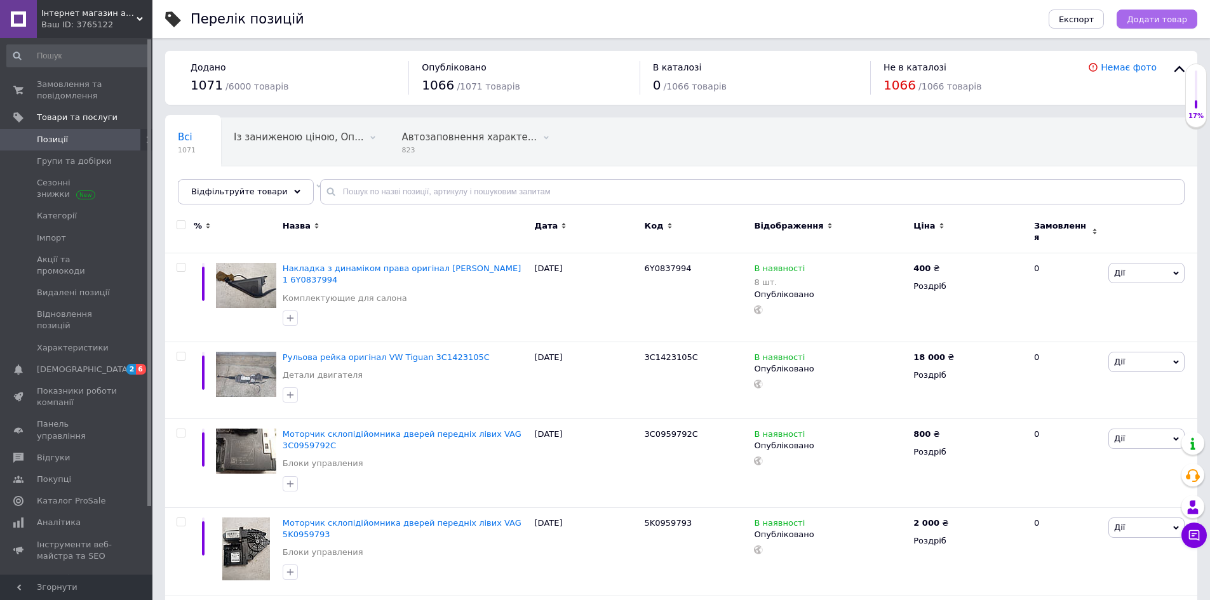
click at [1186, 22] on span "Додати товар" at bounding box center [1157, 20] width 60 height 10
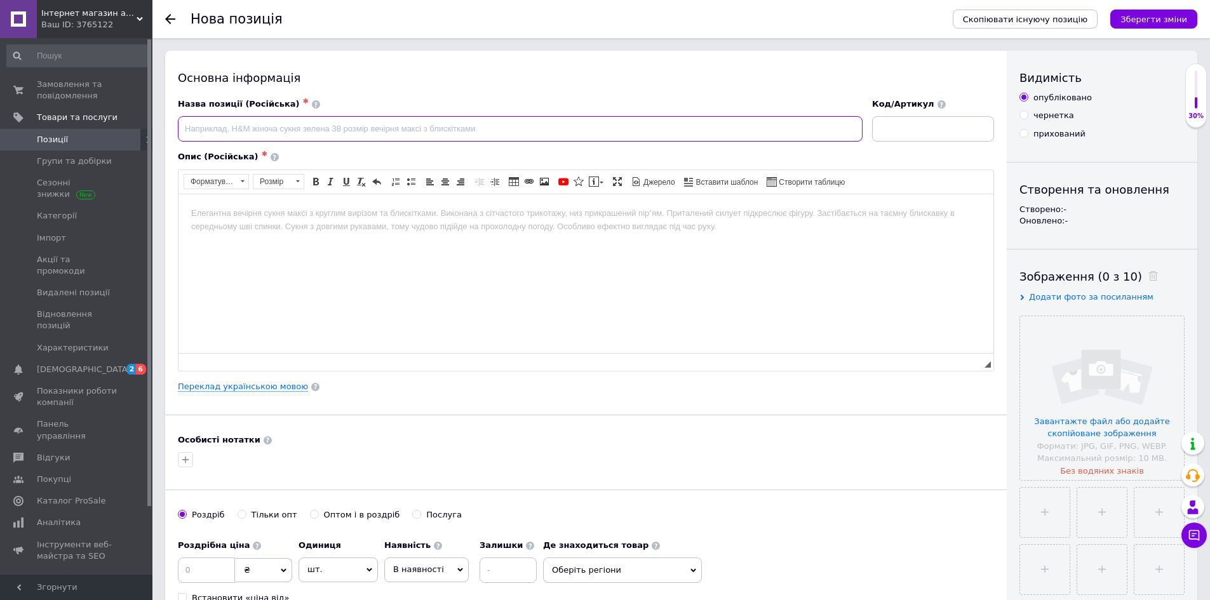
click at [235, 128] on input at bounding box center [520, 128] width 685 height 25
paste input "Накладка з динаміком права Skoda Fabia 1"
drag, startPoint x: 274, startPoint y: 123, endPoint x: 295, endPoint y: 121, distance: 21.7
click at [295, 121] on input "Накладка з динаміком права Skoda Fabia 1" at bounding box center [520, 128] width 685 height 25
click at [538, 124] on input "Накладка з динаміком ліва оригінал Skoda Fabia 1" at bounding box center [520, 128] width 685 height 25
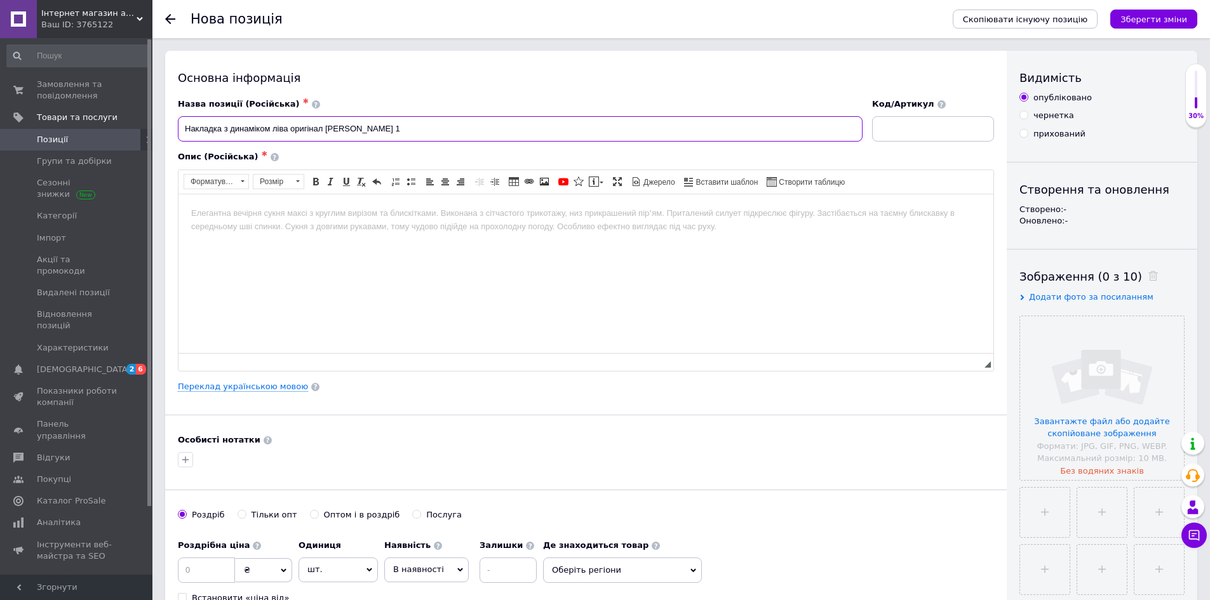
paste input "6Y0837993"
type input "Накладка з динаміком ліва оригінал Skoda Fabia 1 6Y0837993"
click at [922, 126] on input at bounding box center [933, 128] width 122 height 25
paste input "6Y0837993"
type input "6Y0837993"
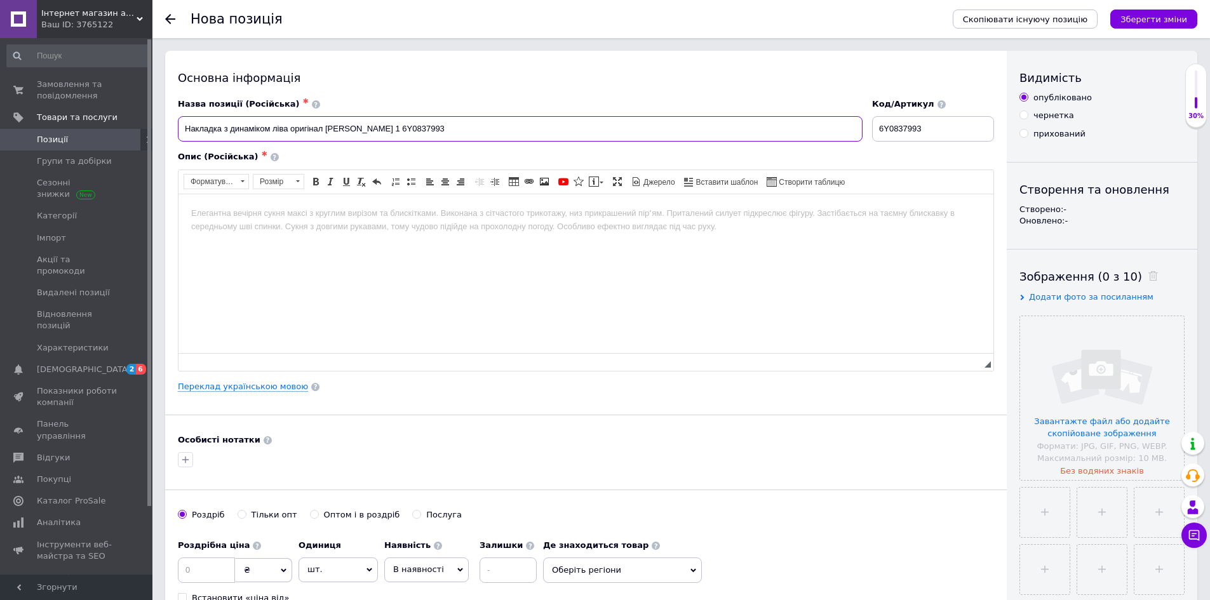
drag, startPoint x: 184, startPoint y: 127, endPoint x: 461, endPoint y: 163, distance: 279.4
click at [461, 163] on div "Назва позиції (Російська) ✱ Накладка з динаміком ліва оригінал Skoda Fabia 1 6Y…" at bounding box center [586, 234] width 816 height 273
click at [388, 127] on input at bounding box center [520, 128] width 685 height 25
paste input "Накладка з динаміком ліва оригінал Skoda Fabia 1 6Y0837993"
type input "Накладка з динаміком ліва оригінал Skoda Fabia 1 6Y0837993"
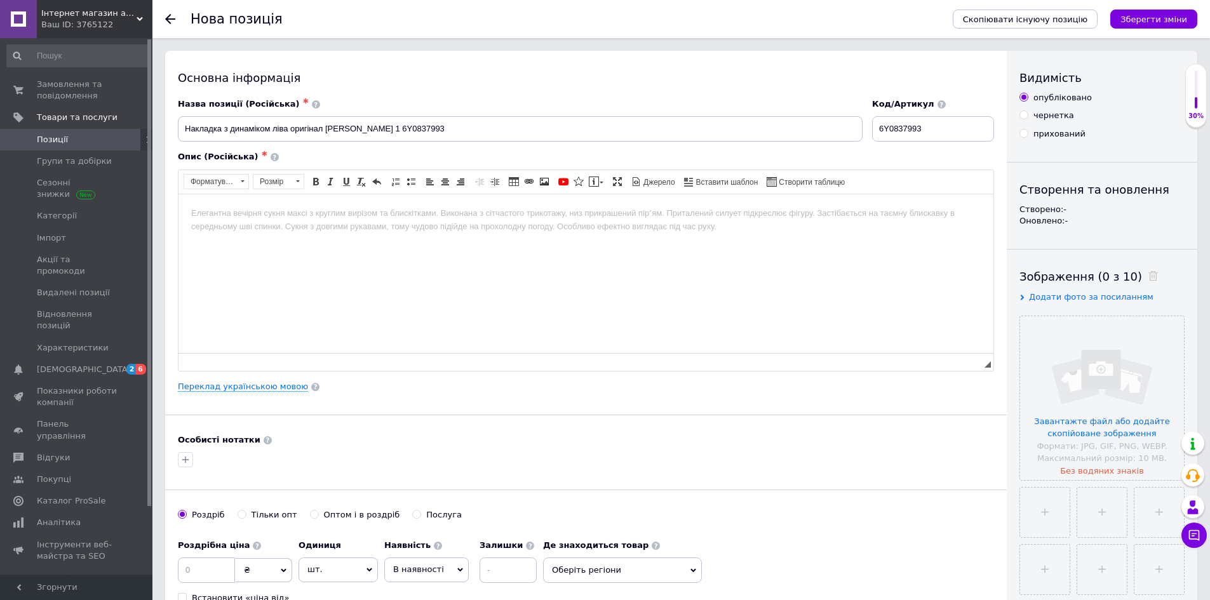
drag, startPoint x: 607, startPoint y: 16, endPoint x: 595, endPoint y: 39, distance: 26.2
click at [602, 24] on div "Нова позиція" at bounding box center [566, 19] width 750 height 38
drag, startPoint x: 180, startPoint y: 125, endPoint x: 435, endPoint y: 134, distance: 254.3
click at [435, 134] on input "Накладка з динаміком ліва оригінал Skoda Fabia 1 6Y0837993" at bounding box center [520, 128] width 685 height 25
click at [417, 233] on html at bounding box center [586, 213] width 815 height 39
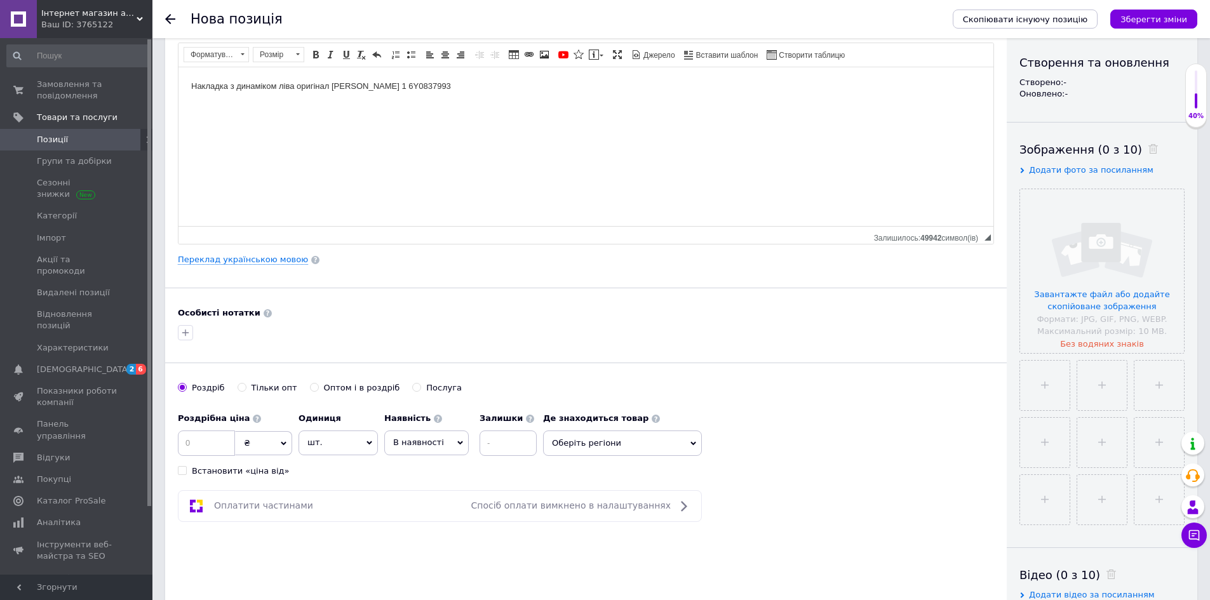
scroll to position [191, 0]
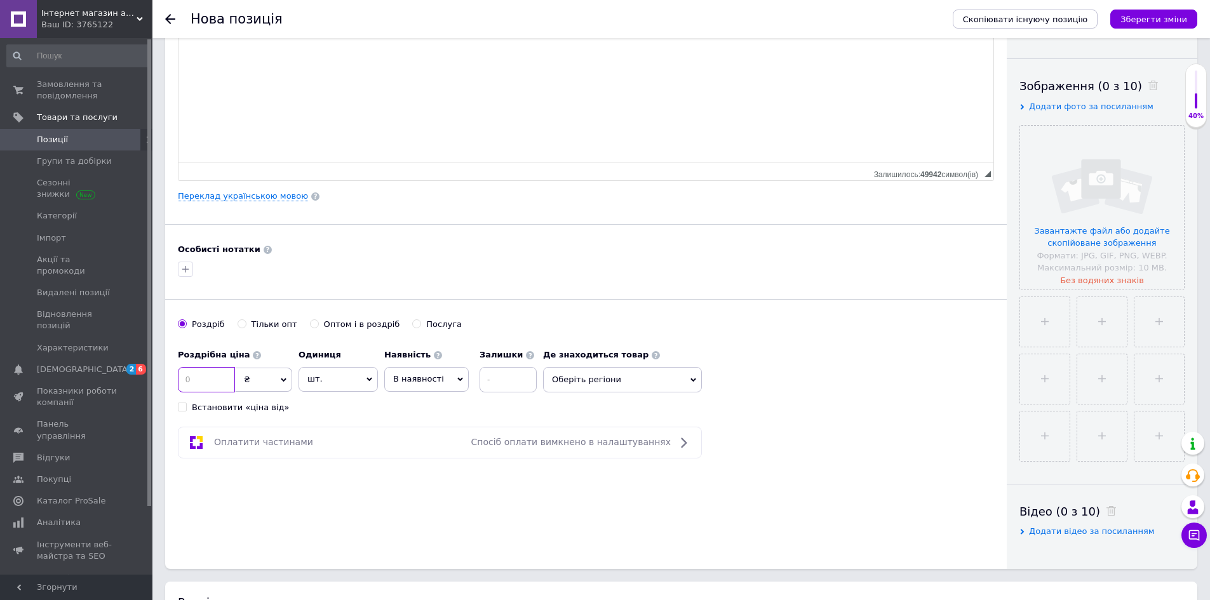
click at [221, 380] on input at bounding box center [206, 379] width 57 height 25
type input "400"
click at [503, 390] on input at bounding box center [508, 379] width 57 height 25
type input "5"
click at [594, 384] on span "Оберіть регіони" at bounding box center [622, 379] width 159 height 25
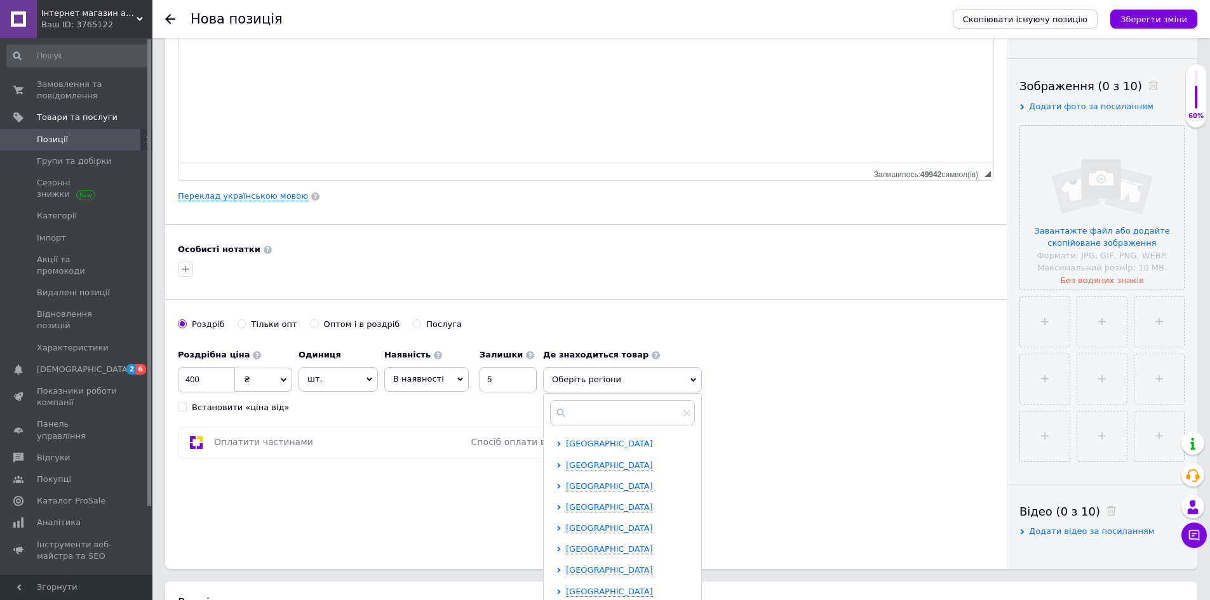
click at [593, 447] on span "Івано-Франківська область" at bounding box center [609, 444] width 87 height 10
click at [571, 507] on input "checkbox" at bounding box center [570, 507] width 8 height 8
checkbox input "true"
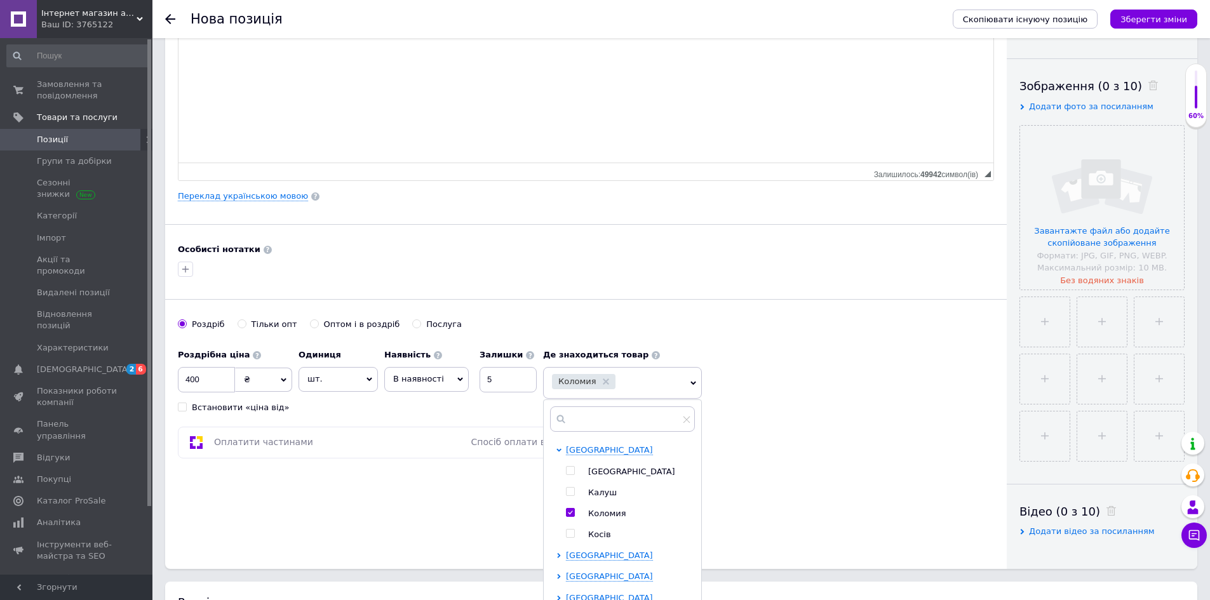
scroll to position [318, 0]
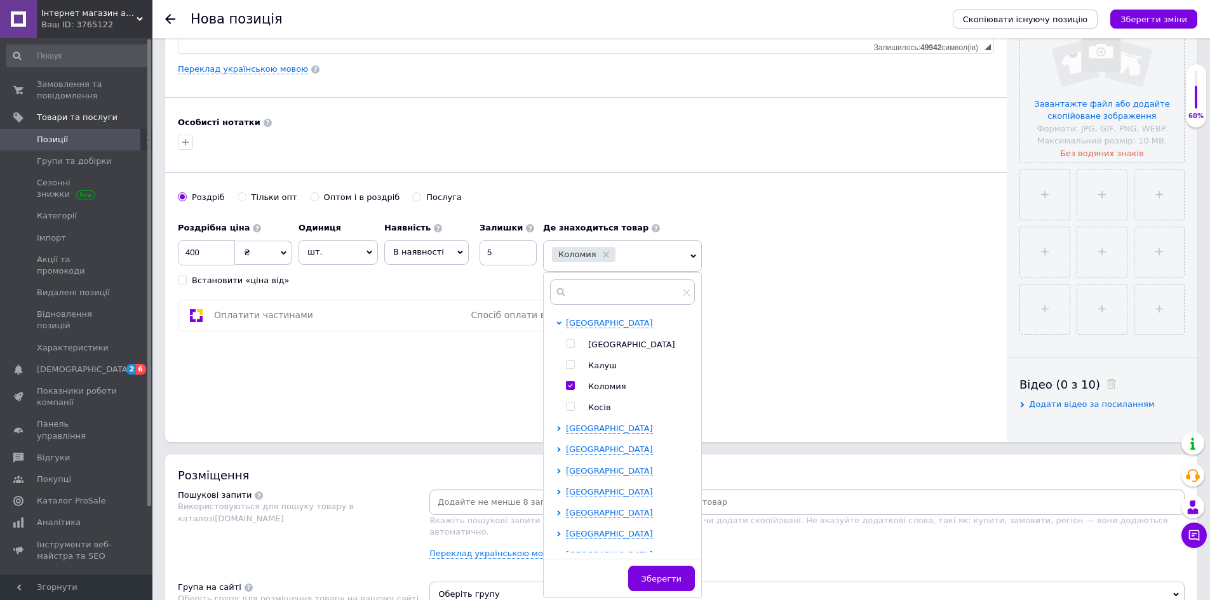
click at [668, 582] on span "Зберегти" at bounding box center [662, 579] width 40 height 10
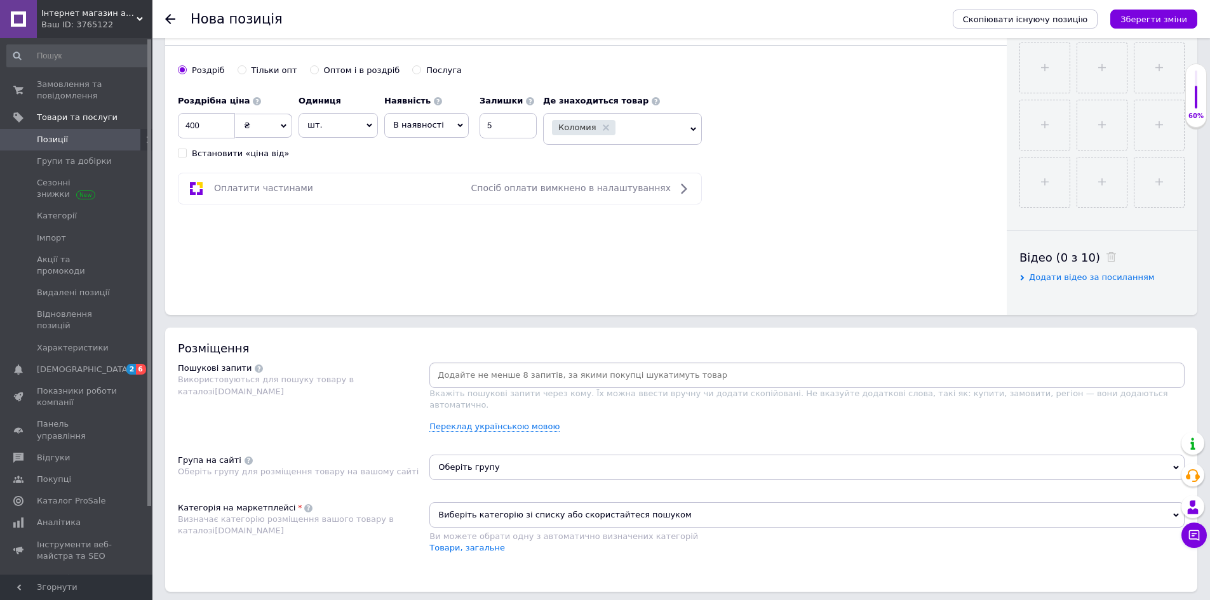
scroll to position [508, 0]
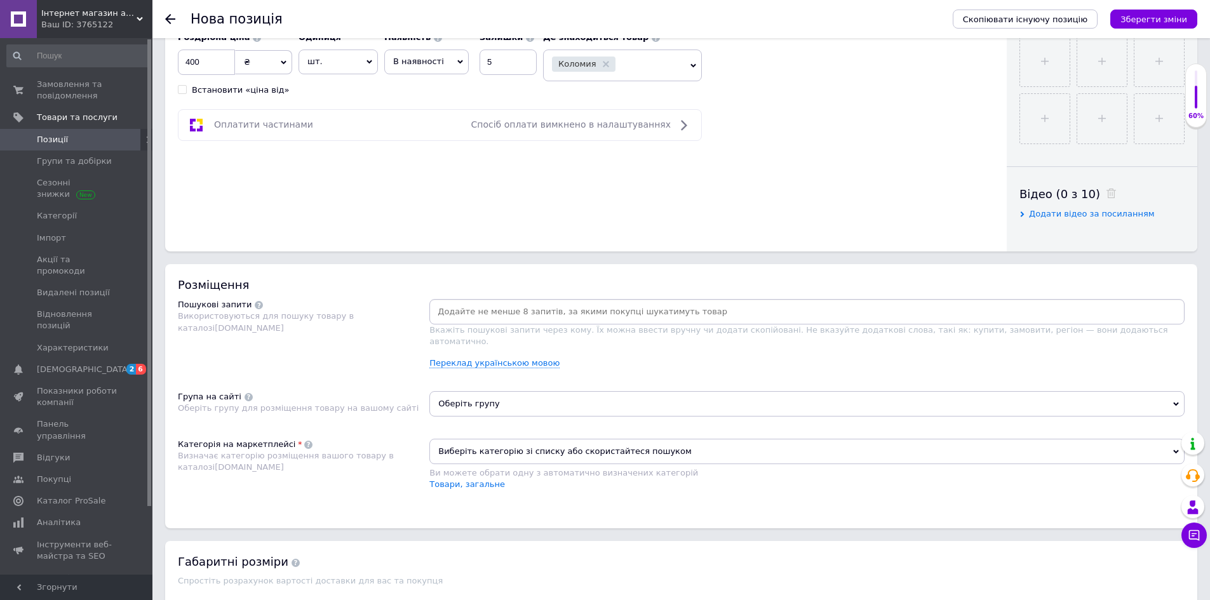
click at [516, 391] on span "Оберіть групу" at bounding box center [808, 403] width 756 height 25
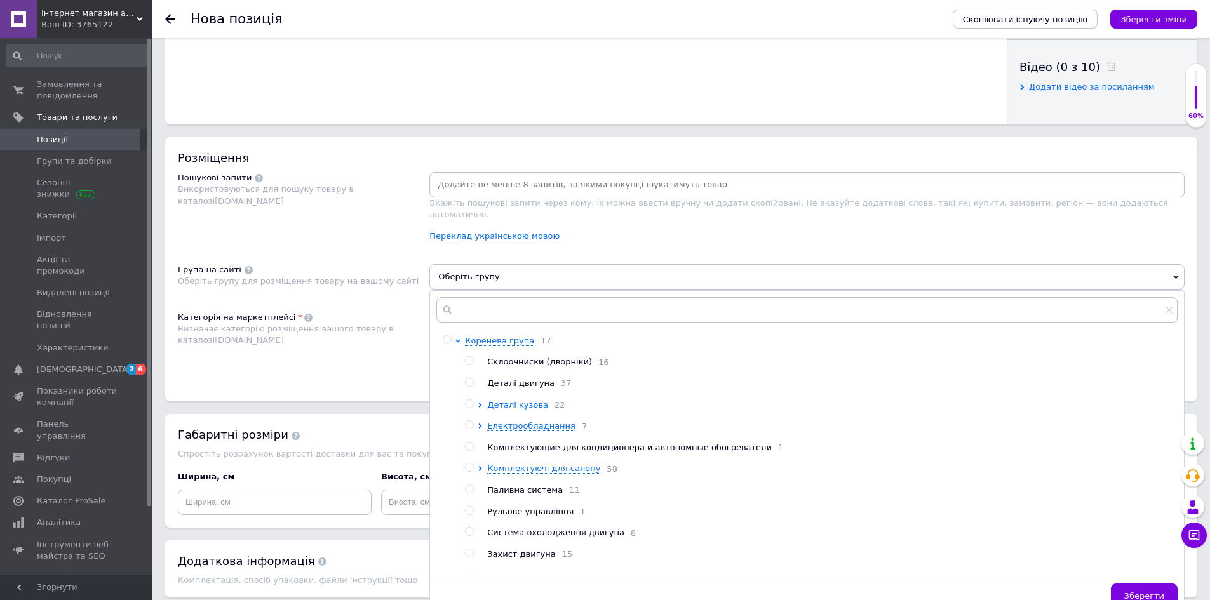
scroll to position [699, 0]
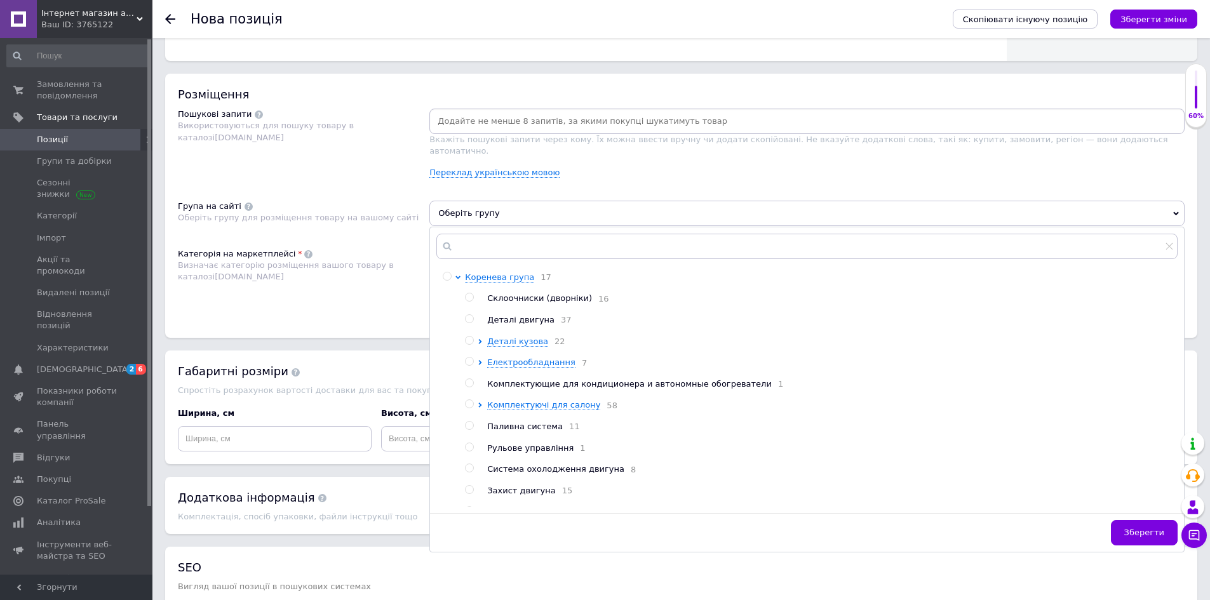
click at [467, 400] on input "radio" at bounding box center [469, 404] width 8 height 8
radio input "true"
click at [1137, 528] on span "Зберегти" at bounding box center [1145, 533] width 40 height 10
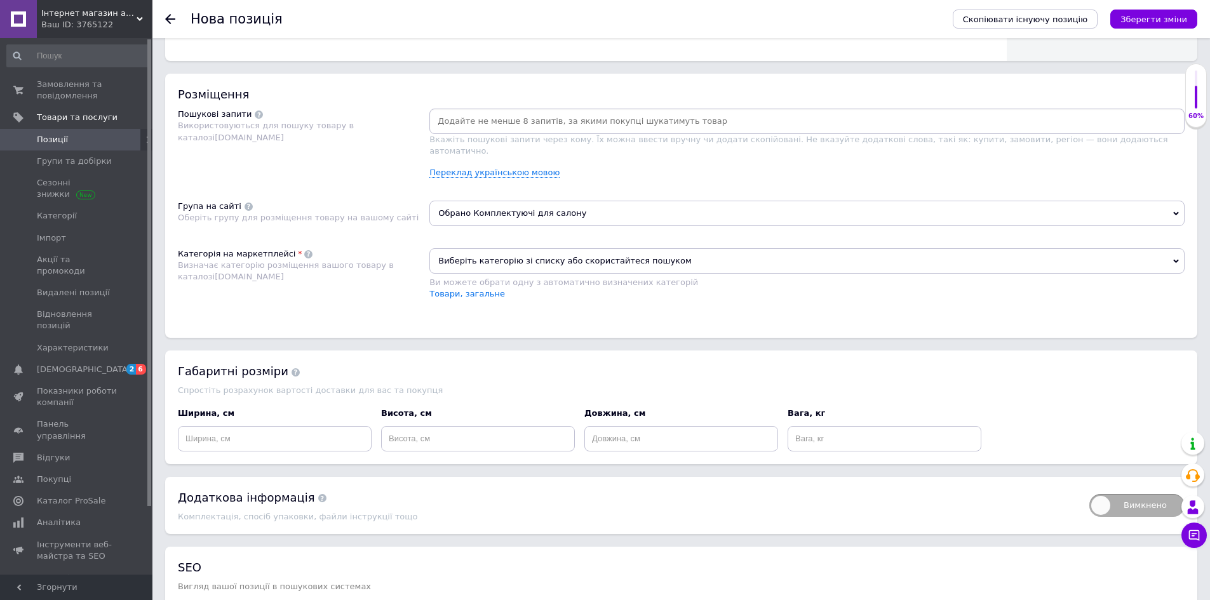
click at [462, 248] on span "Виберіть категорію зі списку або скористайтеся пошуком" at bounding box center [808, 260] width 756 height 25
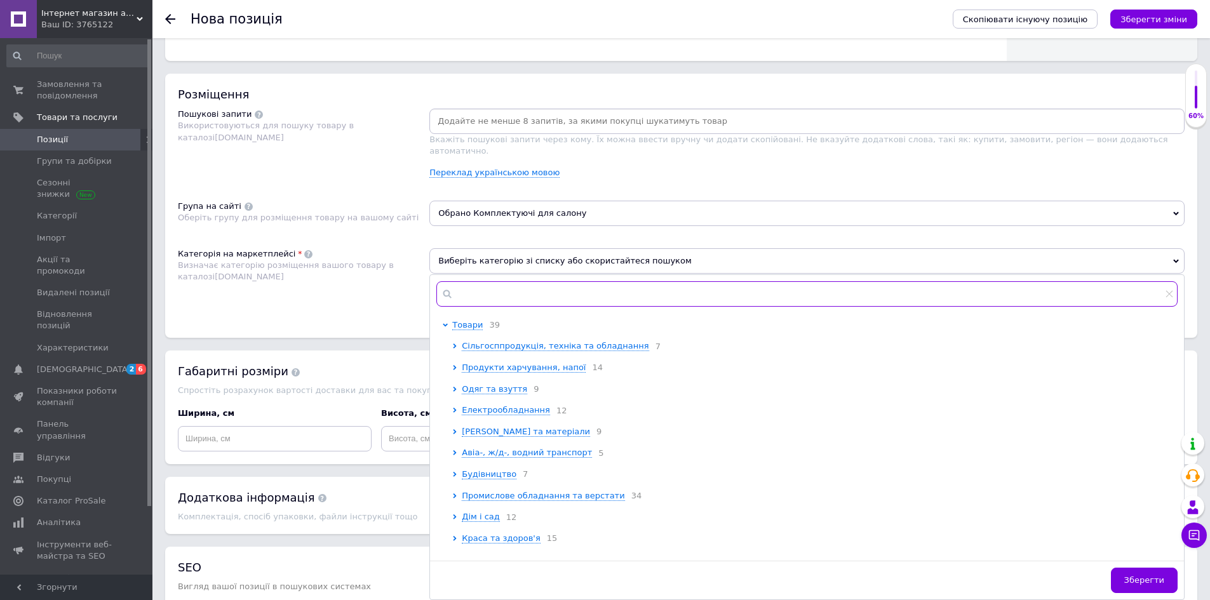
click at [484, 285] on input "text" at bounding box center [808, 293] width 742 height 25
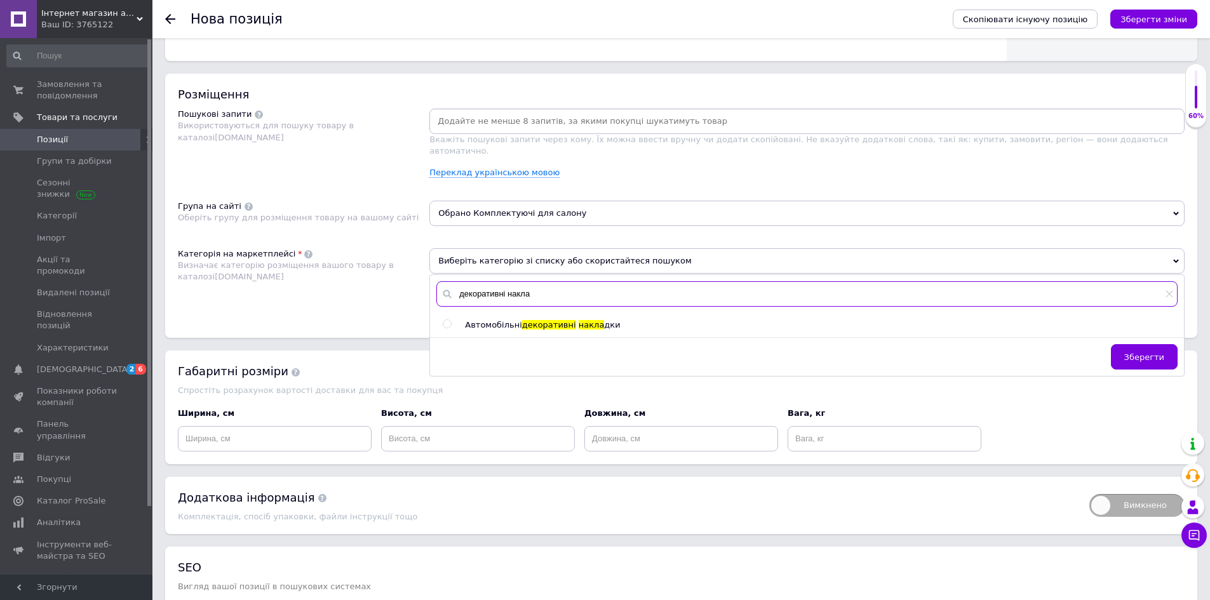
type input "декоративні накла"
click at [451, 320] on input "radio" at bounding box center [447, 324] width 8 height 8
radio input "true"
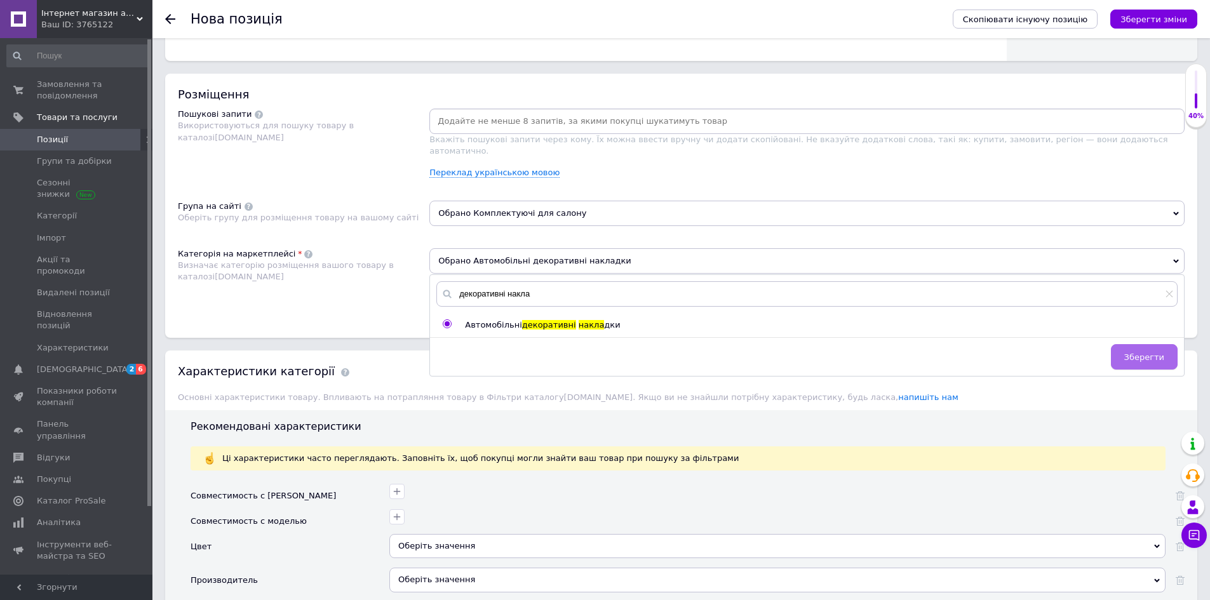
click at [1148, 353] on span "Зберегти" at bounding box center [1145, 358] width 40 height 10
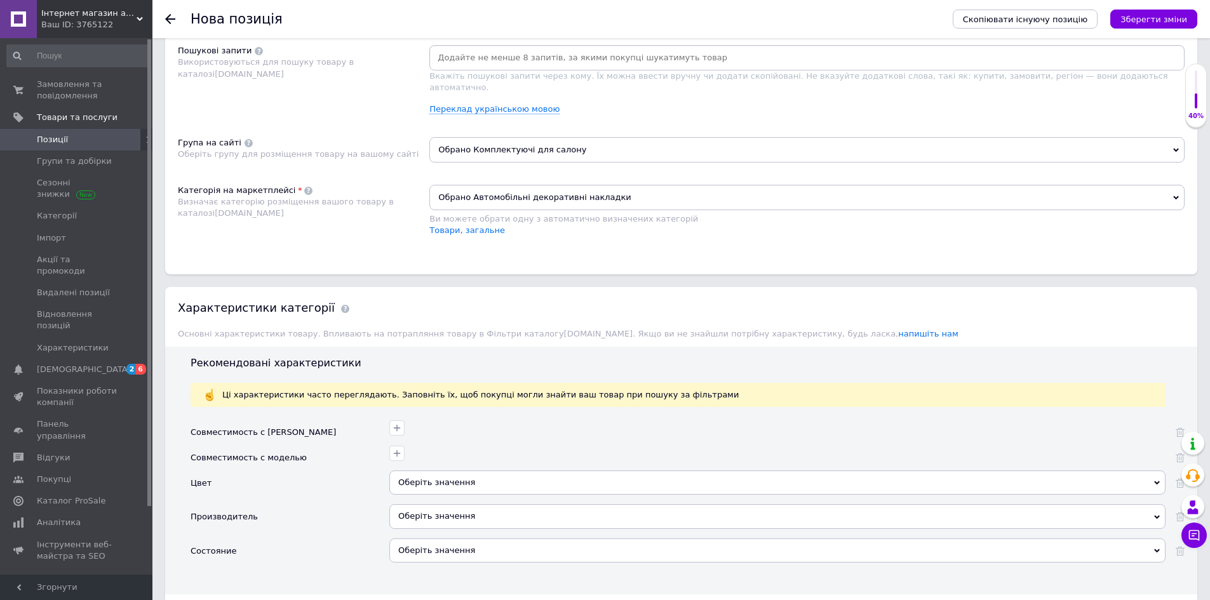
scroll to position [826, 0]
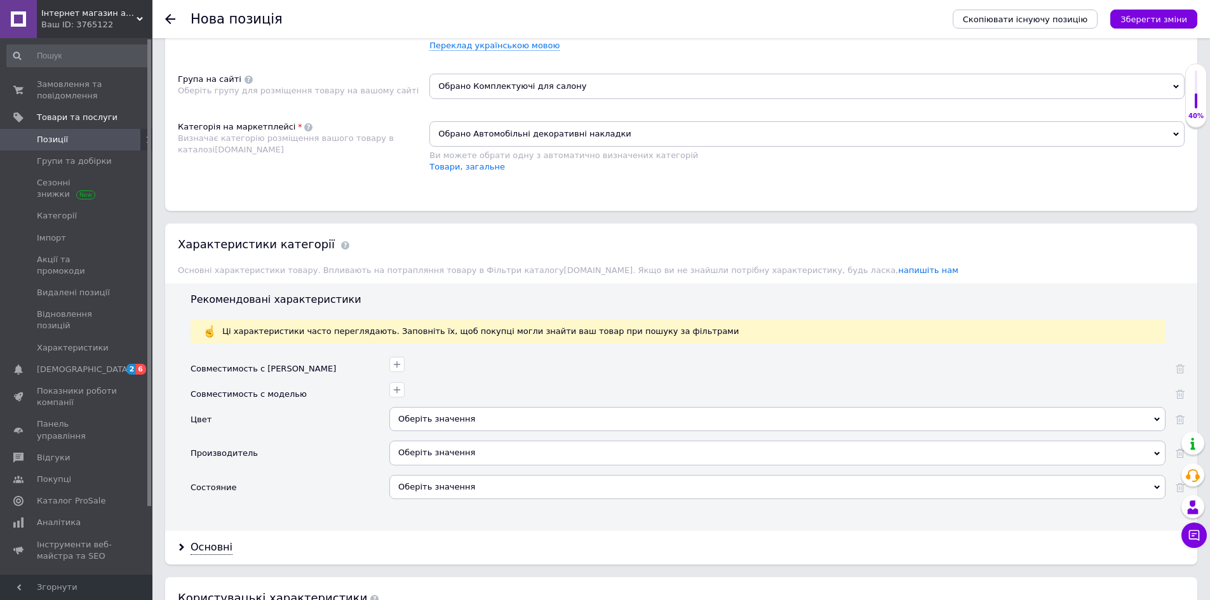
click at [470, 478] on div "Оберіть значення" at bounding box center [778, 487] width 776 height 24
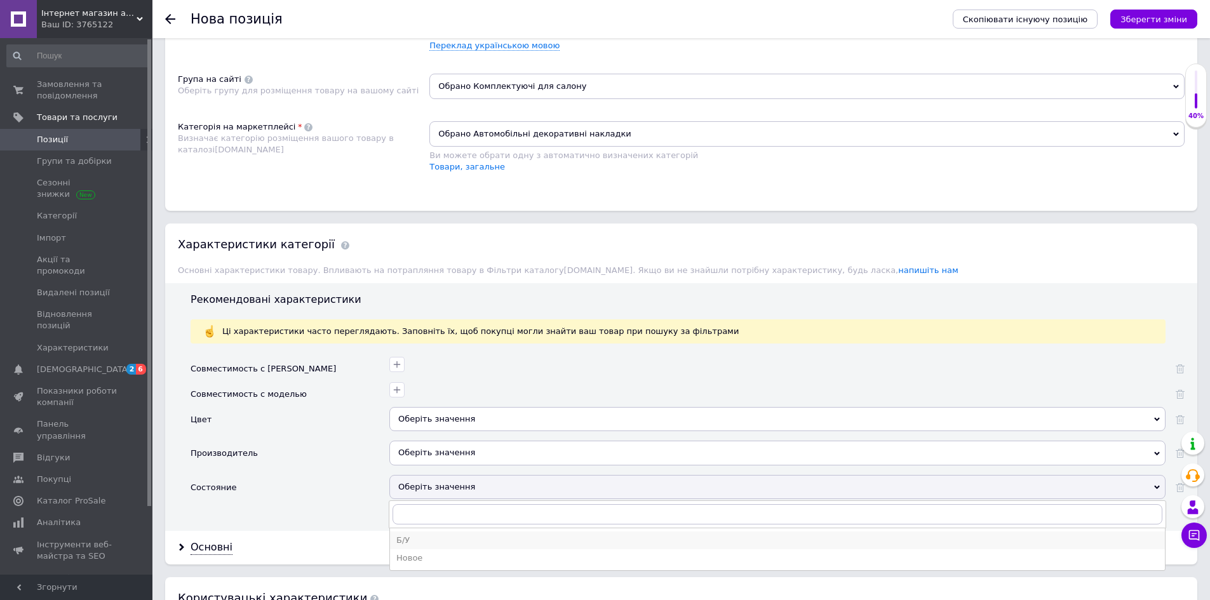
click at [425, 535] on div "Б/У" at bounding box center [777, 540] width 762 height 11
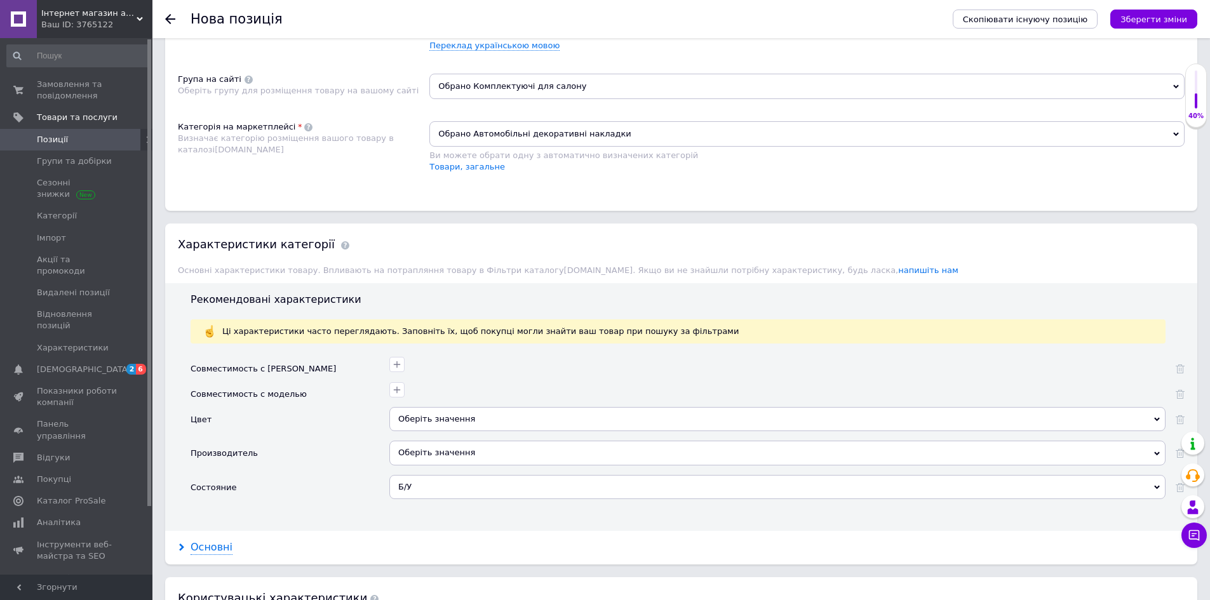
click at [199, 542] on div "Основні" at bounding box center [212, 548] width 42 height 15
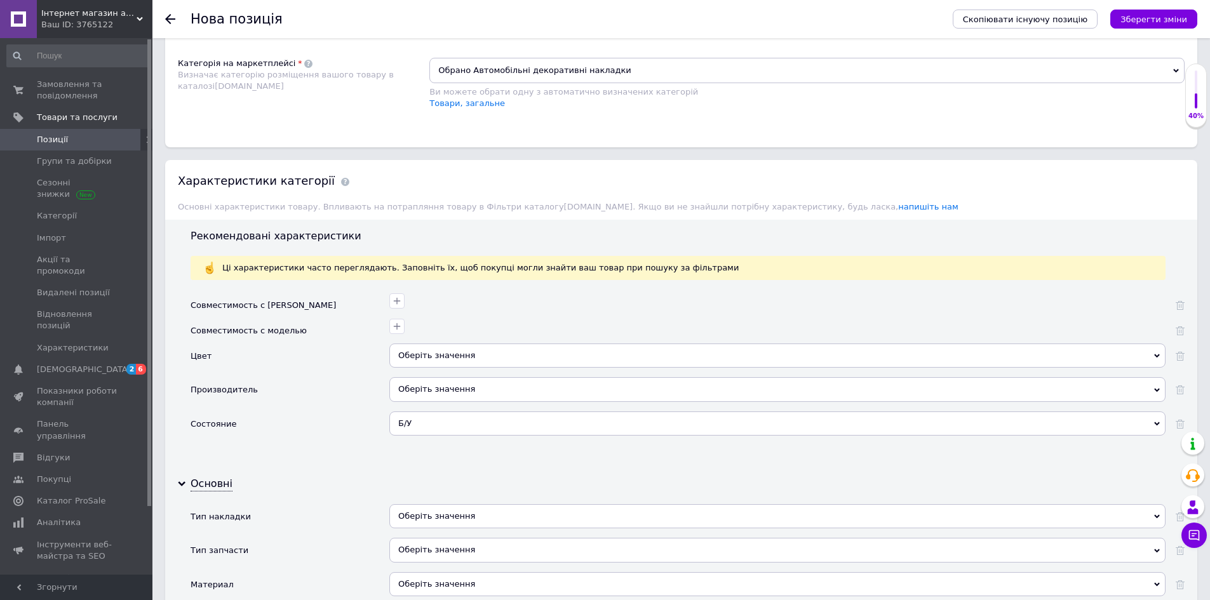
scroll to position [953, 0]
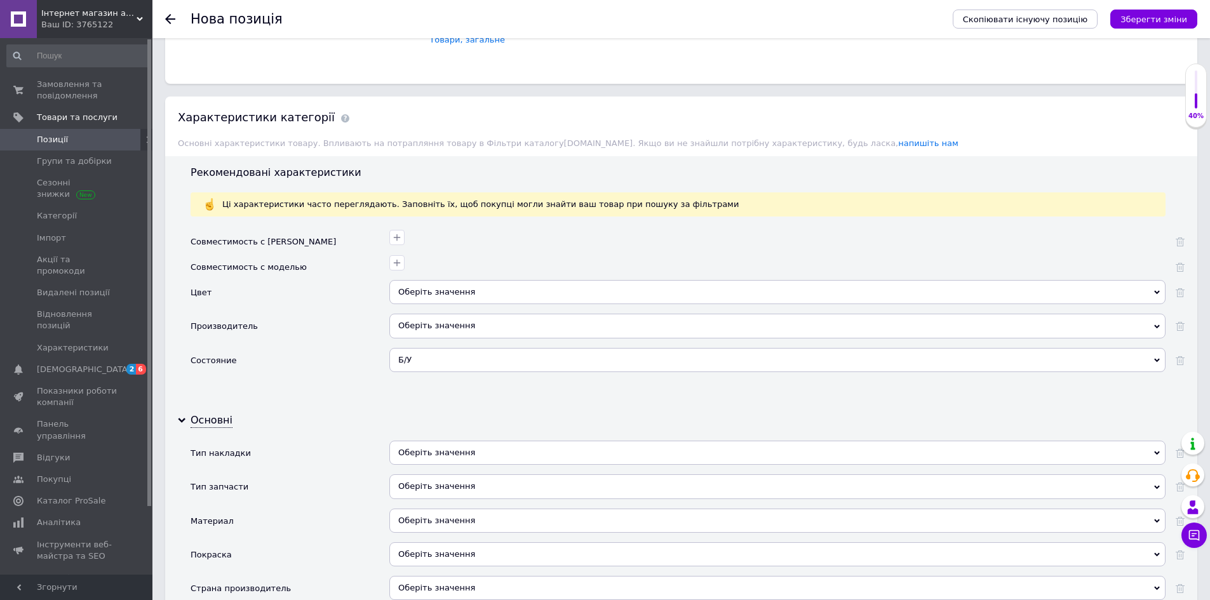
click at [461, 475] on div "Оберіть значення" at bounding box center [778, 487] width 776 height 24
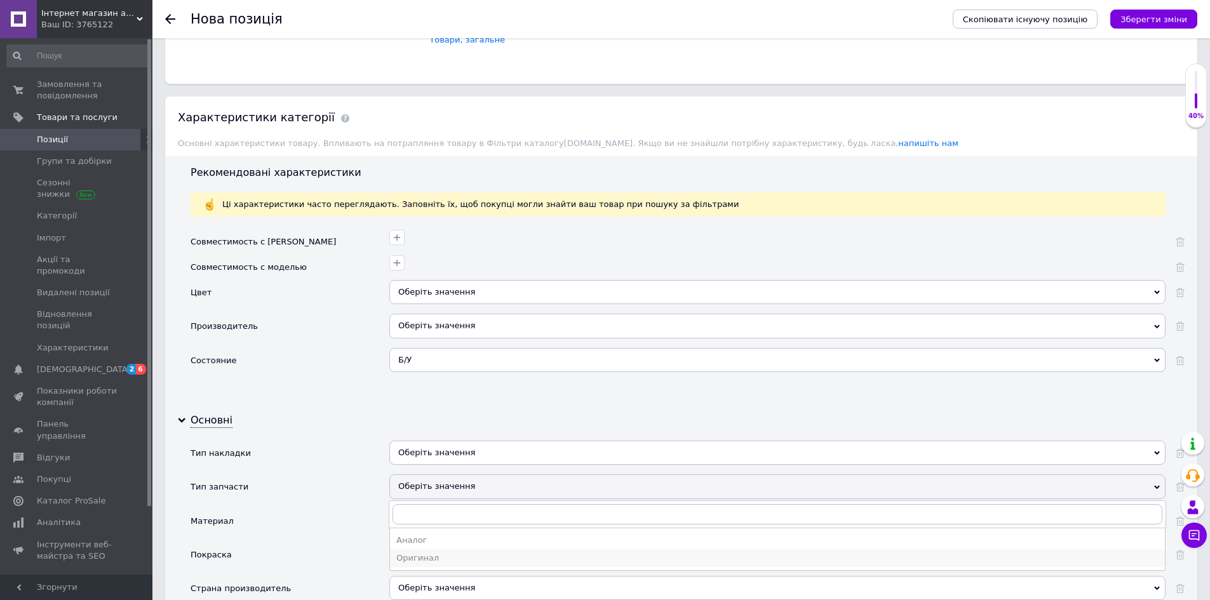
click at [403, 553] on div "Оригинал" at bounding box center [777, 558] width 762 height 11
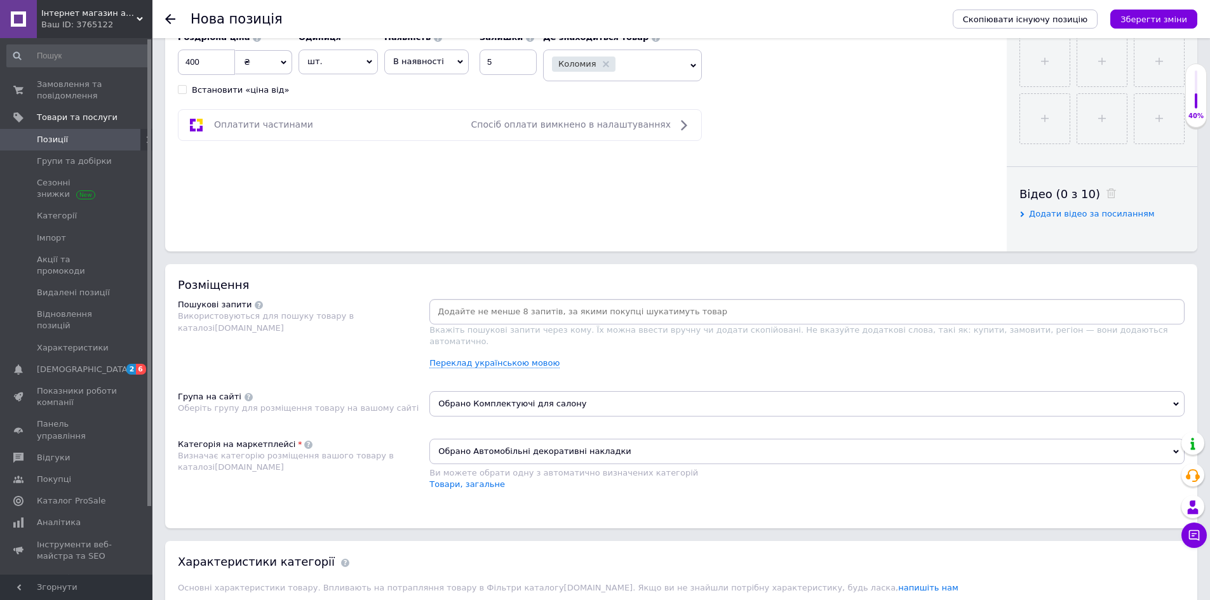
scroll to position [318, 0]
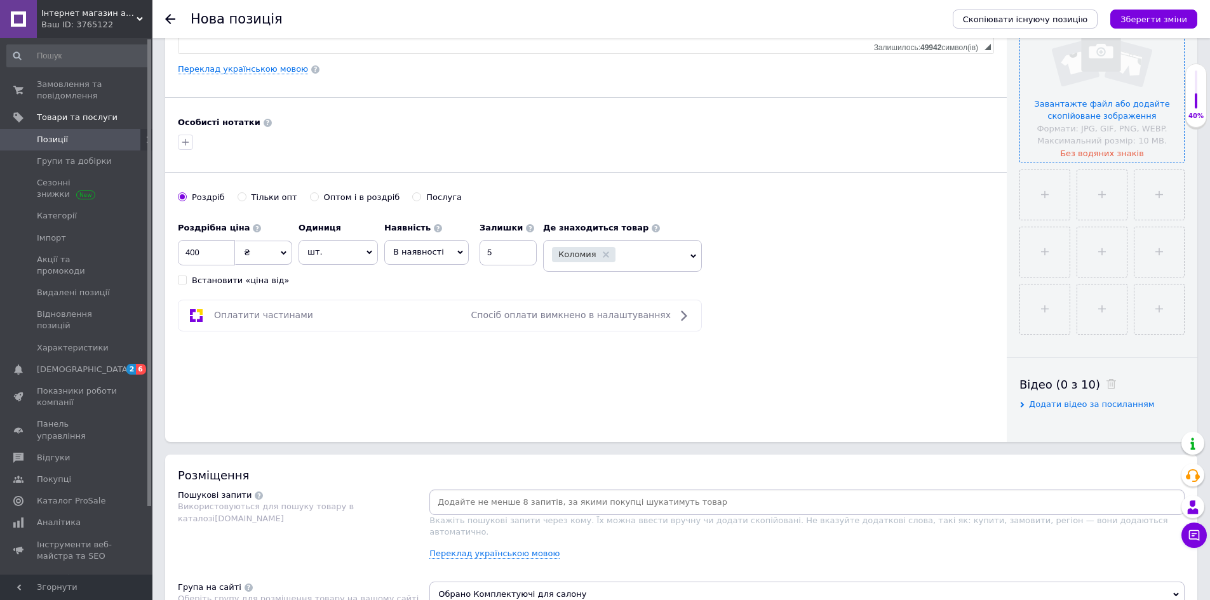
click at [1091, 98] on input "file" at bounding box center [1102, 81] width 164 height 164
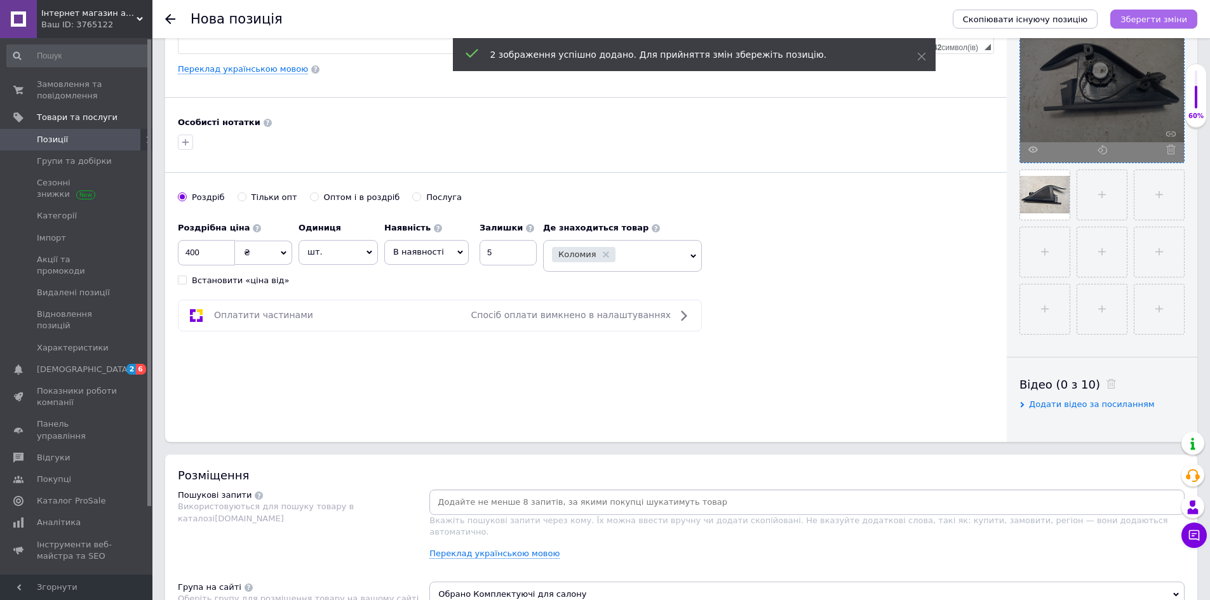
click at [1148, 28] on button "Зберегти зміни" at bounding box center [1154, 19] width 87 height 19
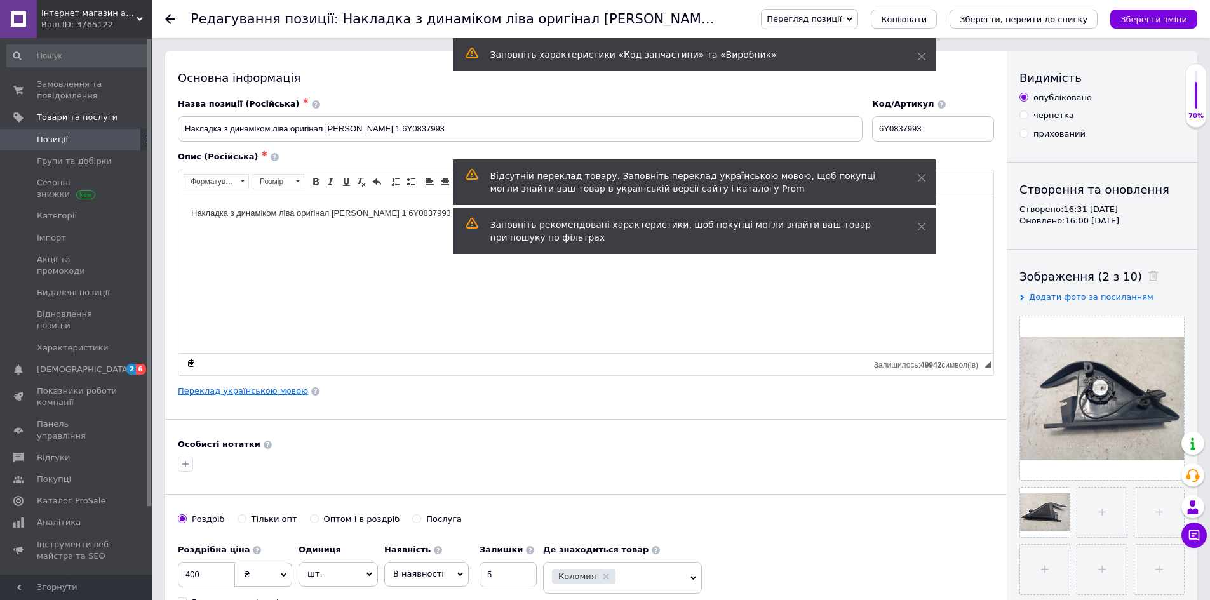
click at [259, 390] on link "Переклад українською мовою" at bounding box center [243, 391] width 130 height 10
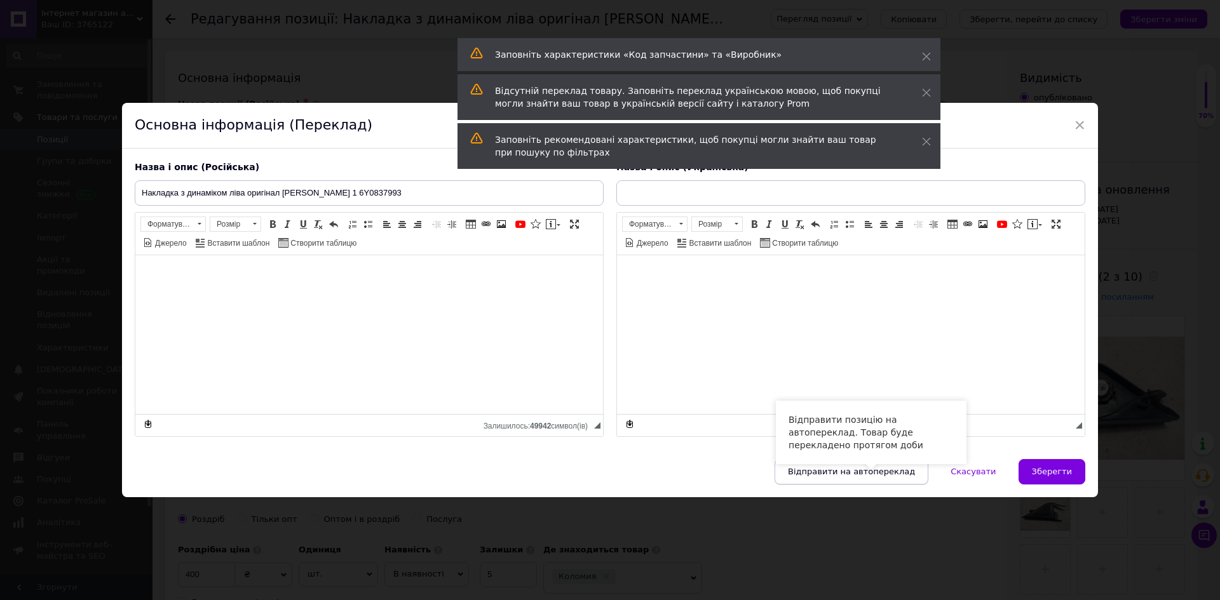
click at [847, 468] on span "Відправити на автопереклад" at bounding box center [851, 472] width 127 height 10
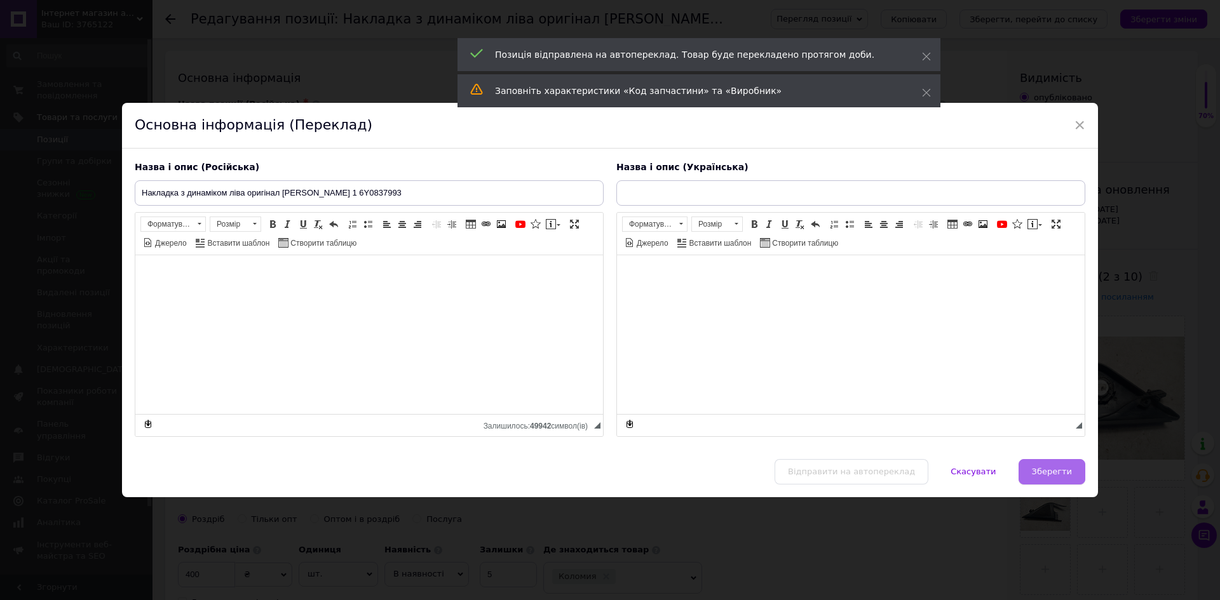
click at [1027, 469] on button "Зберегти" at bounding box center [1052, 471] width 67 height 25
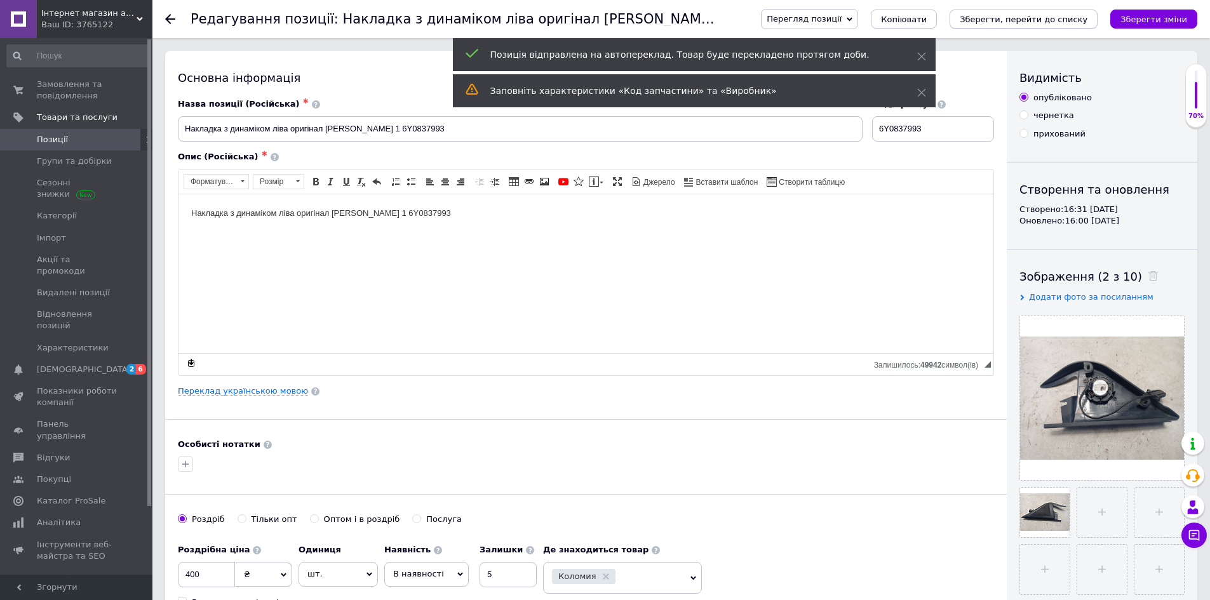
click at [1009, 15] on icon "Зберегти, перейти до списку" at bounding box center [1024, 20] width 128 height 10
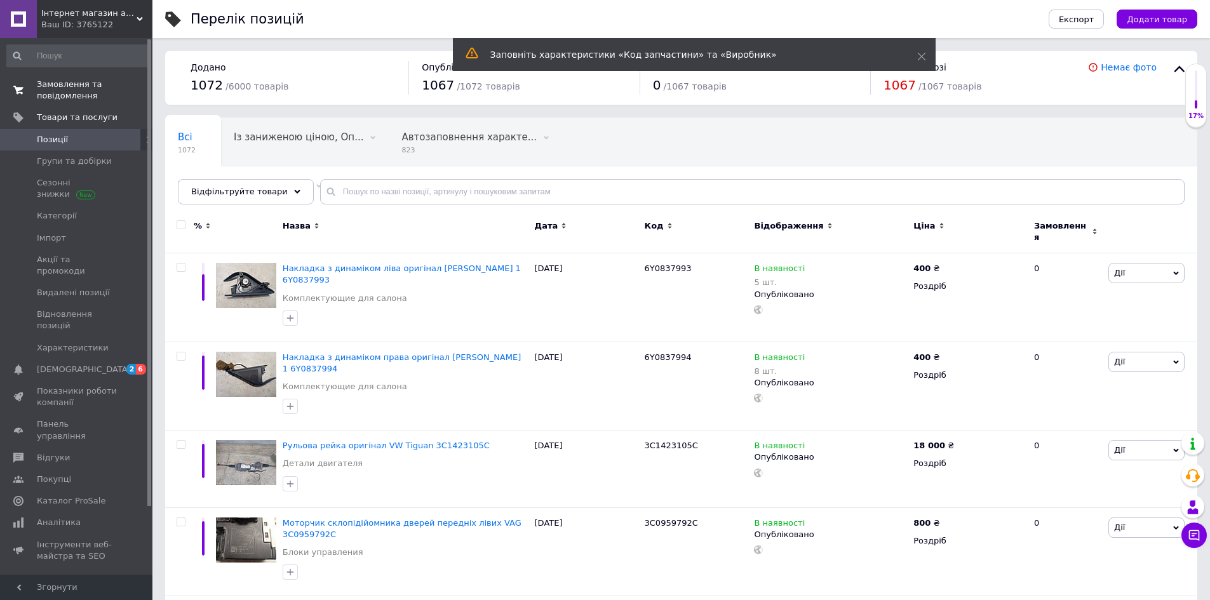
click at [45, 100] on span "Замовлення та повідомлення" at bounding box center [77, 90] width 81 height 23
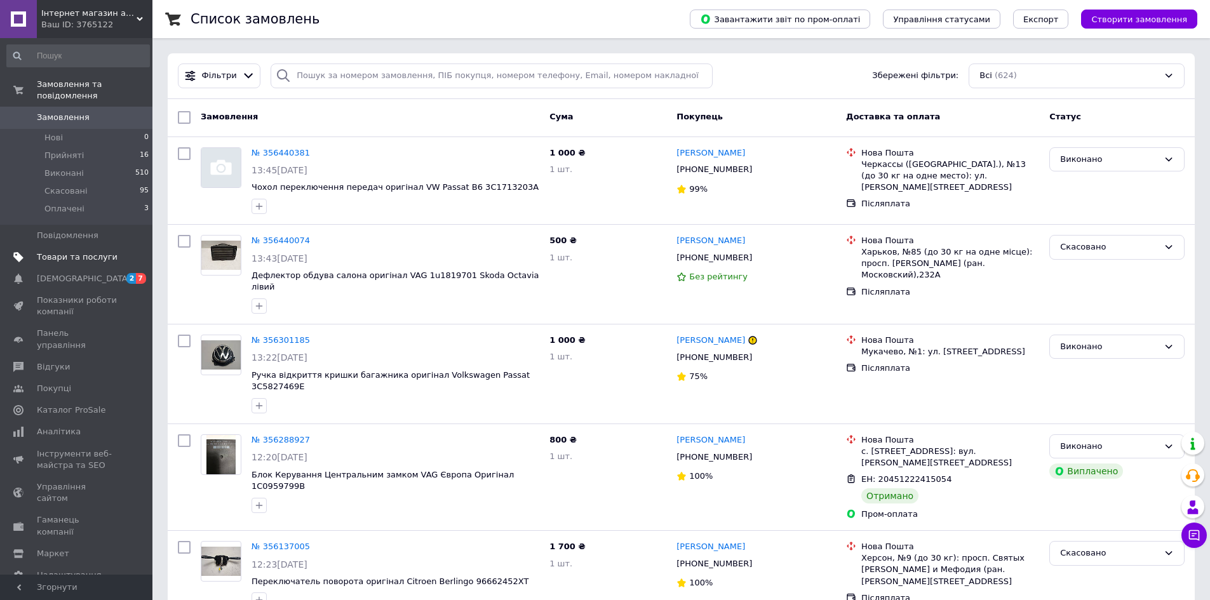
click at [55, 252] on link "Товари та послуги" at bounding box center [78, 258] width 156 height 22
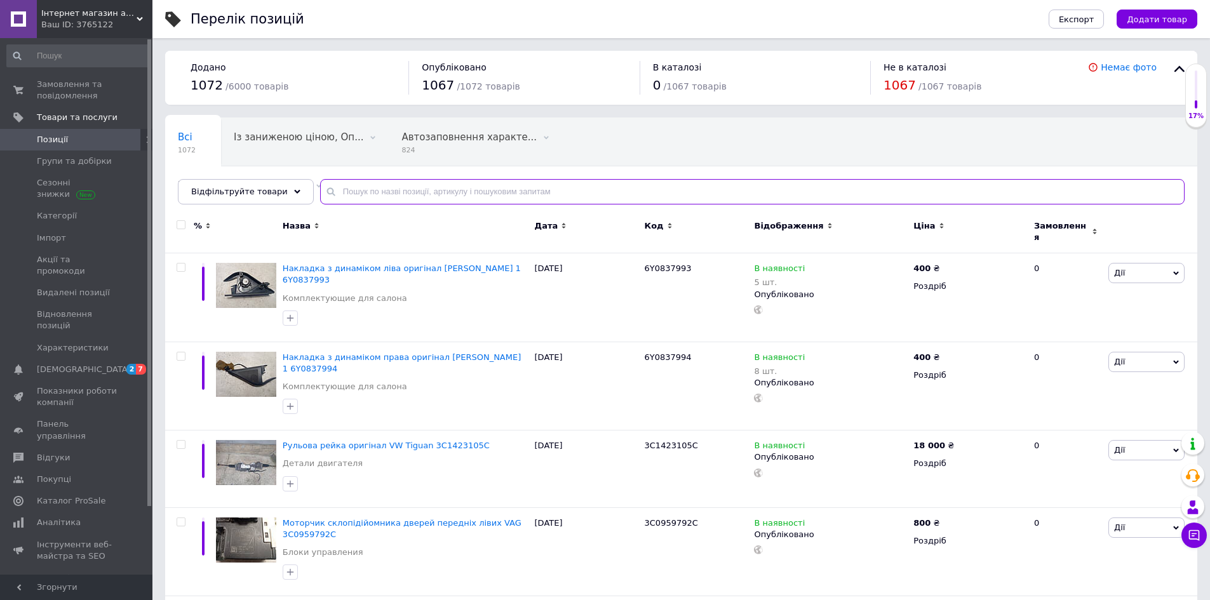
click at [465, 196] on input "text" at bounding box center [752, 191] width 865 height 25
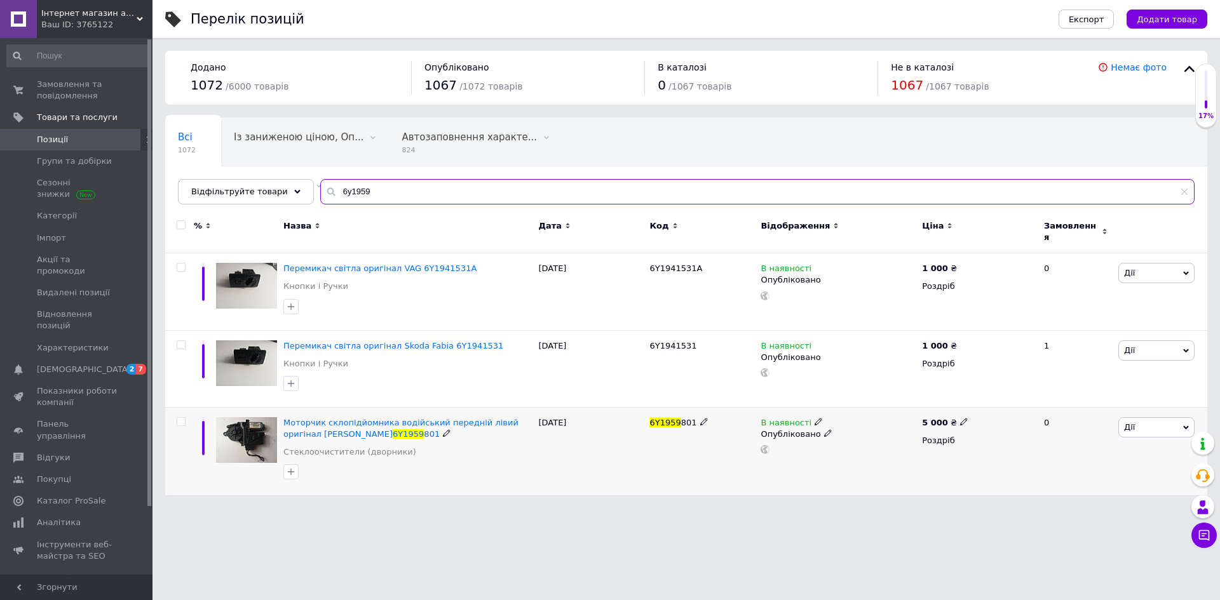
type input "6y1959"
click at [815, 418] on icon at bounding box center [819, 422] width 8 height 8
click at [857, 427] on li "Немає в наявності" at bounding box center [887, 432] width 121 height 18
click at [1044, 133] on div "Всі 1072 Із заниженою ціною, Оп... 0 Видалити Редагувати Автозаповнення характе…" at bounding box center [686, 167] width 1042 height 105
